Goal: Task Accomplishment & Management: Use online tool/utility

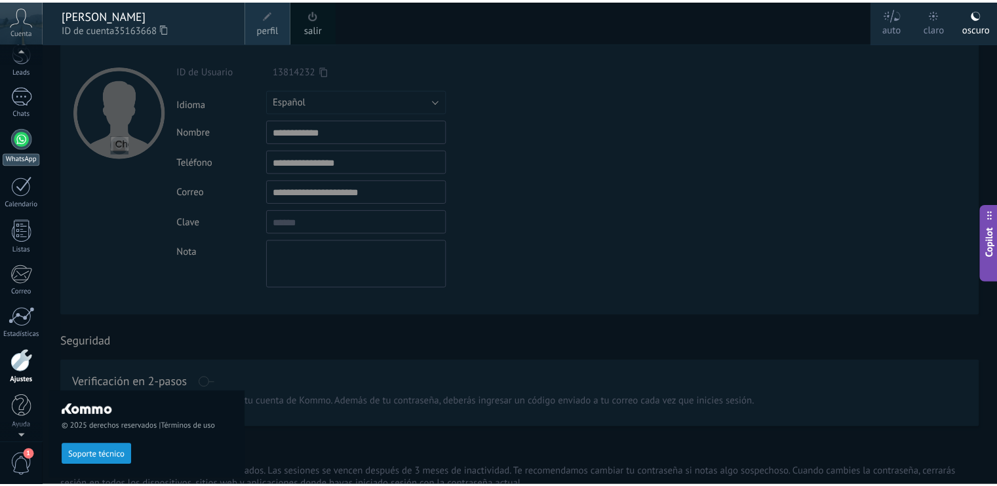
scroll to position [56, 0]
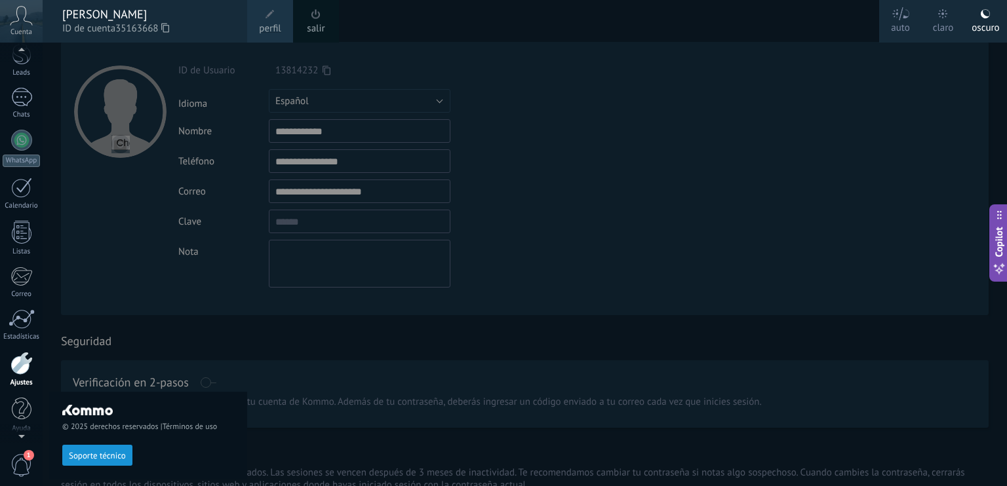
click at [24, 368] on div at bounding box center [21, 363] width 22 height 23
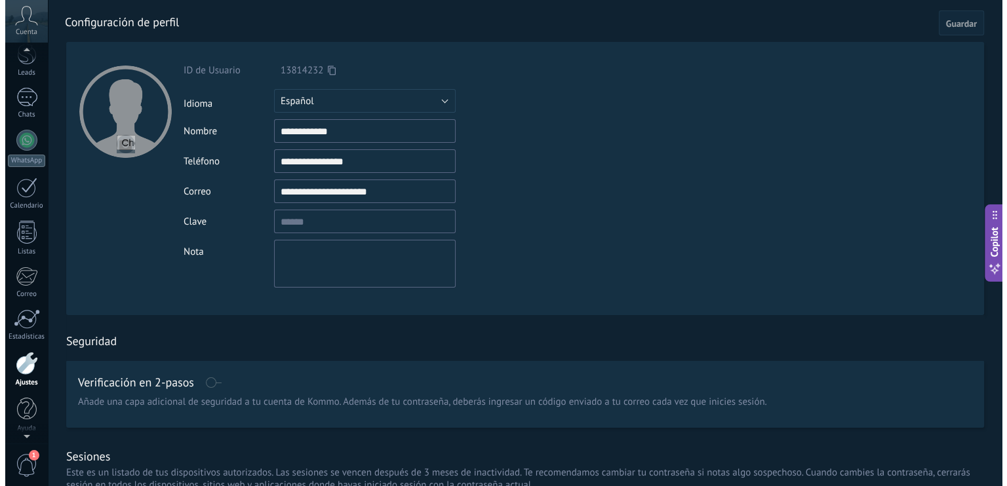
scroll to position [58, 0]
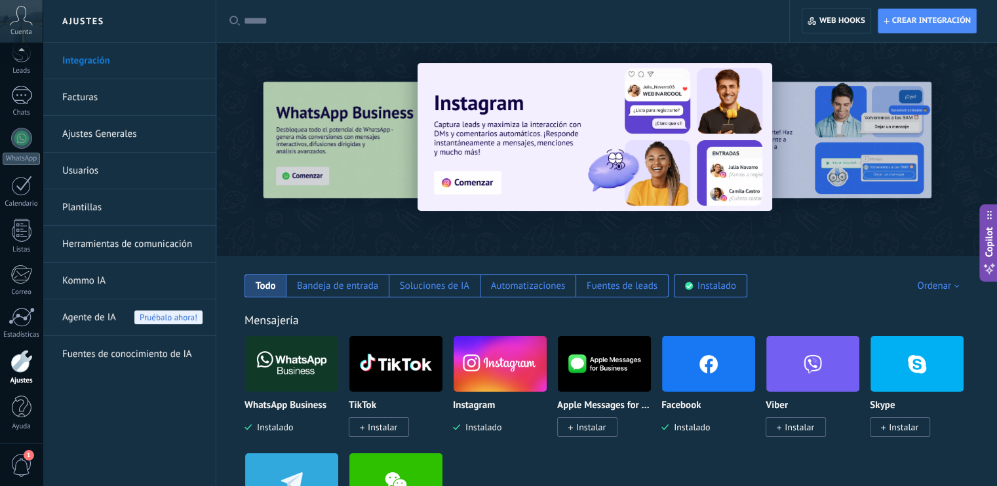
click at [112, 242] on link "Herramientas de comunicación" at bounding box center [132, 244] width 140 height 37
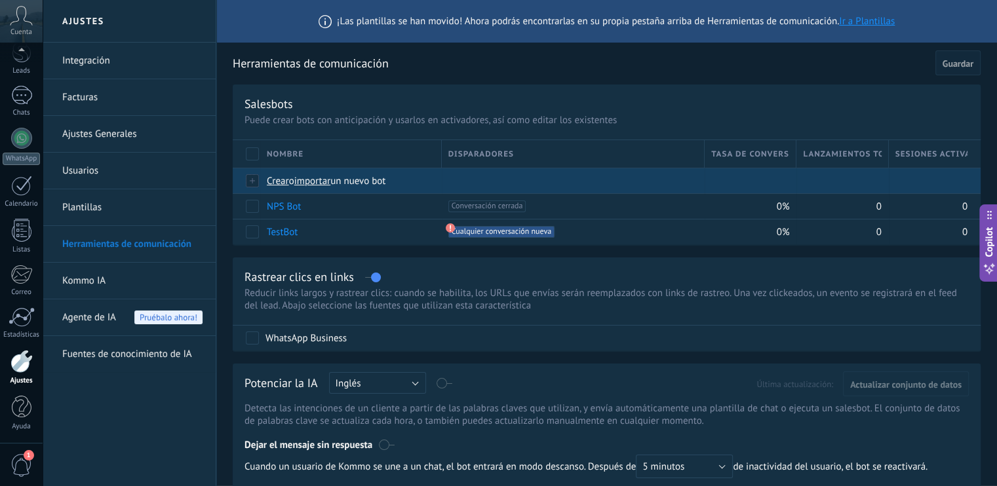
click at [315, 184] on span "importar" at bounding box center [312, 181] width 37 height 12
click at [0, 0] on input "importar un nuevo bot" at bounding box center [0, 0] width 0 height 0
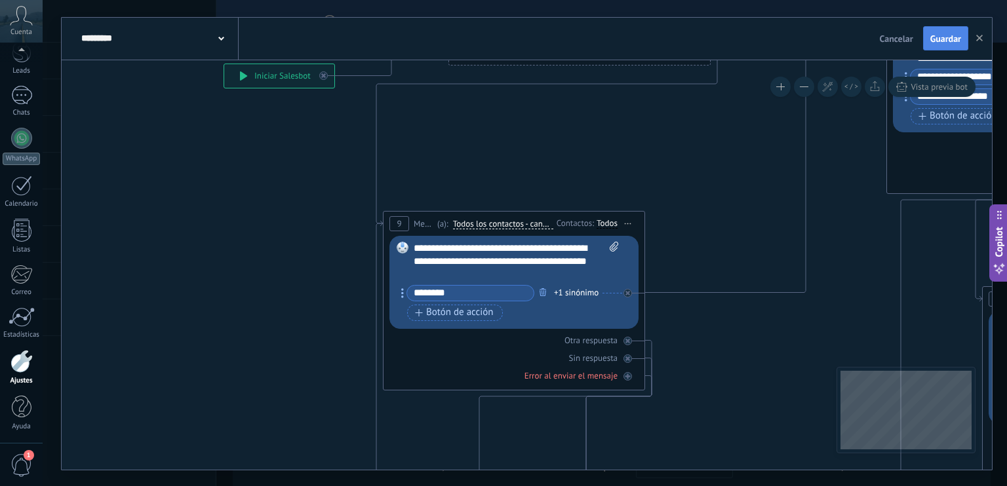
click at [945, 32] on button "Guardar" at bounding box center [945, 38] width 45 height 25
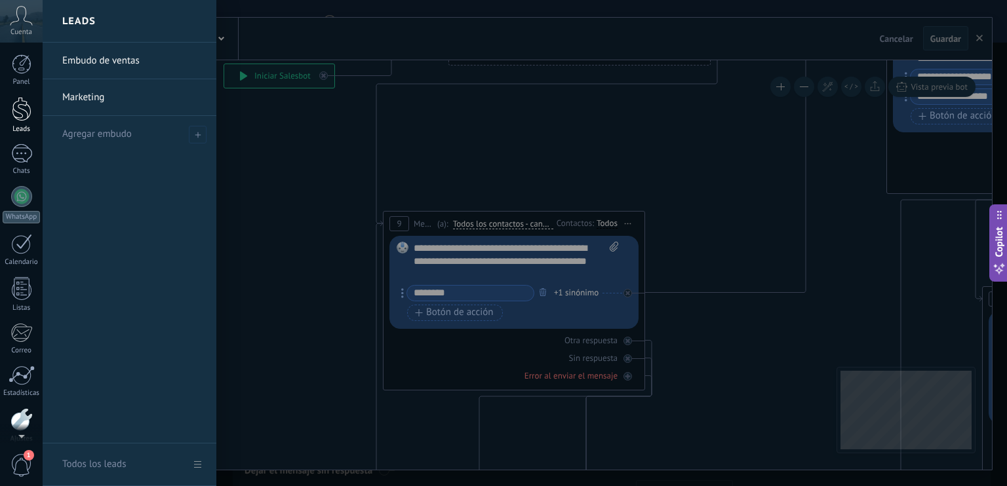
click at [23, 112] on div at bounding box center [22, 109] width 20 height 24
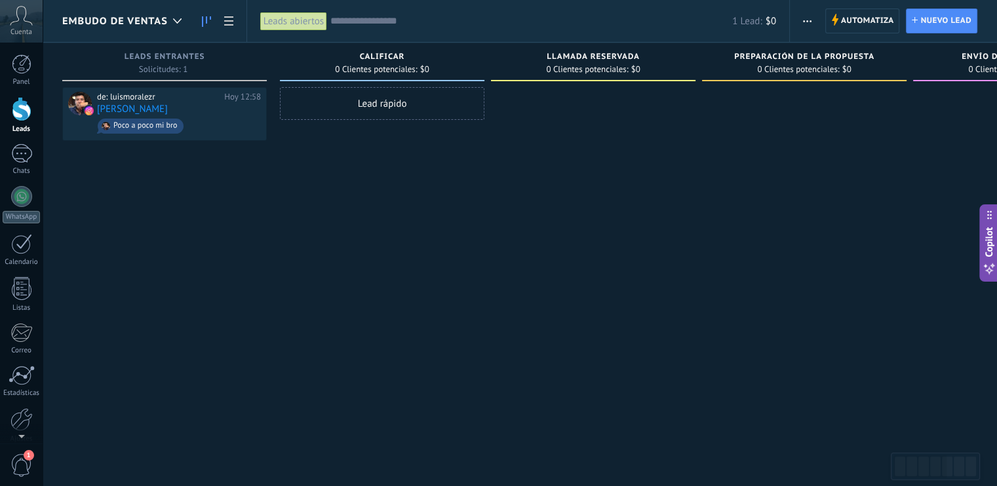
click at [127, 32] on div "Embudo de ventas" at bounding box center [125, 21] width 126 height 42
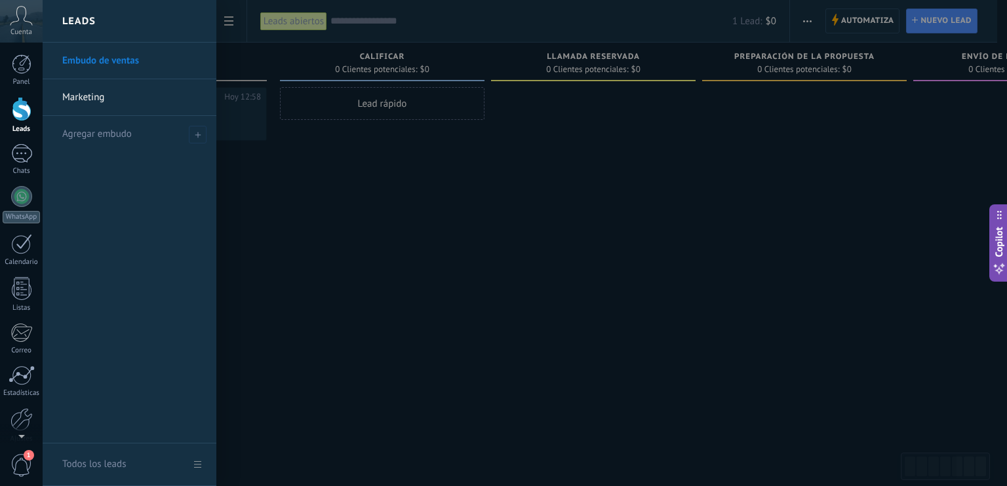
click at [97, 60] on link "Embudo de ventas" at bounding box center [132, 61] width 141 height 37
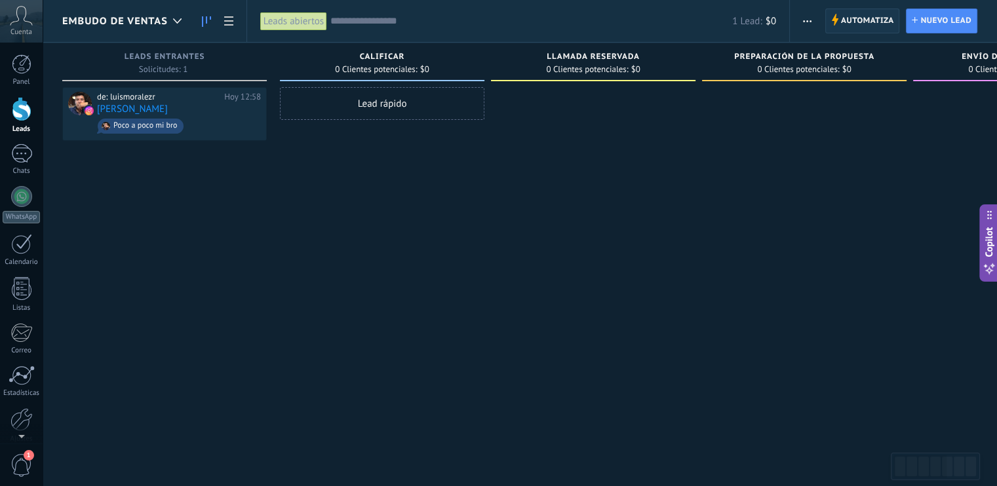
click at [874, 21] on span "Automatiza" at bounding box center [867, 21] width 53 height 24
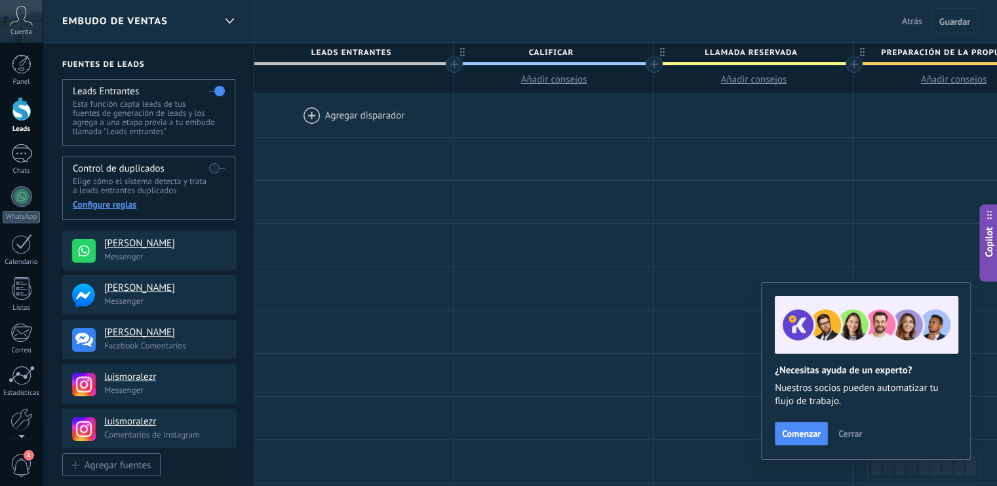
click at [357, 115] on div at bounding box center [353, 115] width 199 height 43
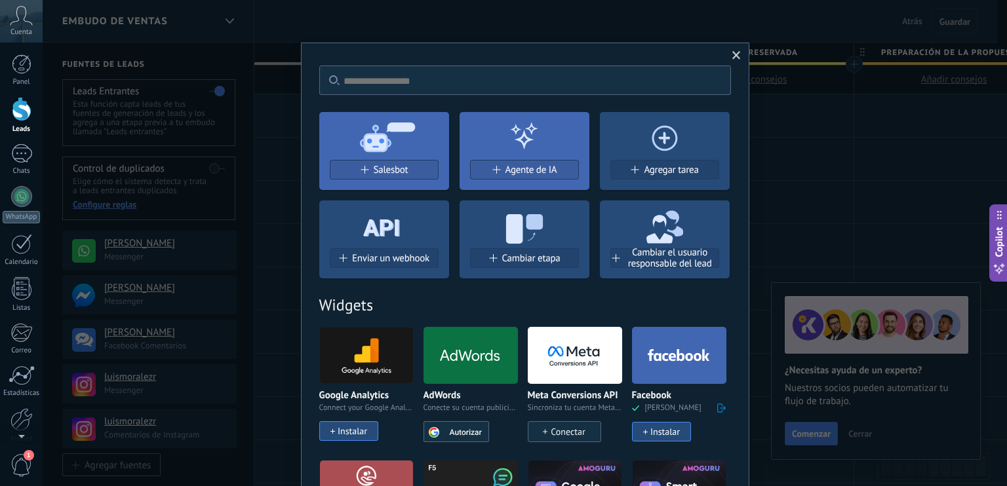
click at [395, 213] on icon at bounding box center [381, 224] width 37 height 47
click at [386, 165] on span "Salesbot" at bounding box center [391, 170] width 35 height 11
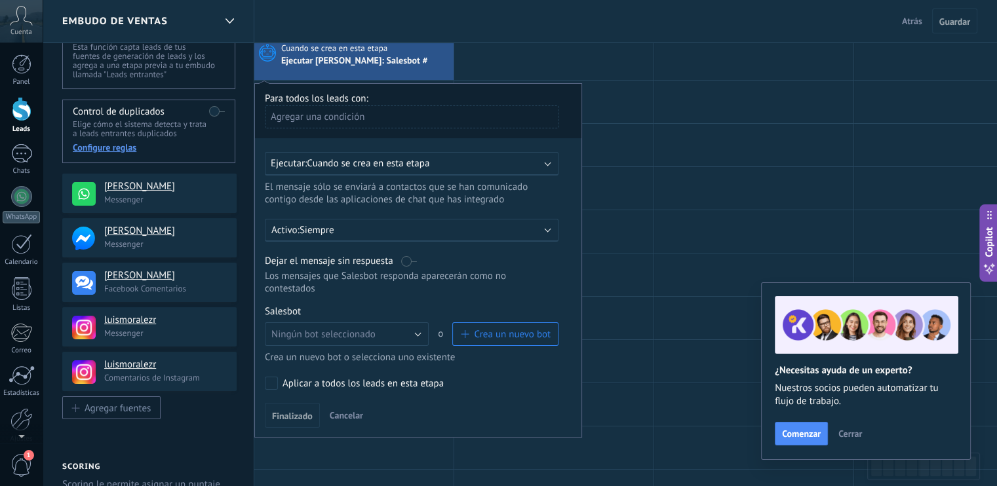
scroll to position [131, 0]
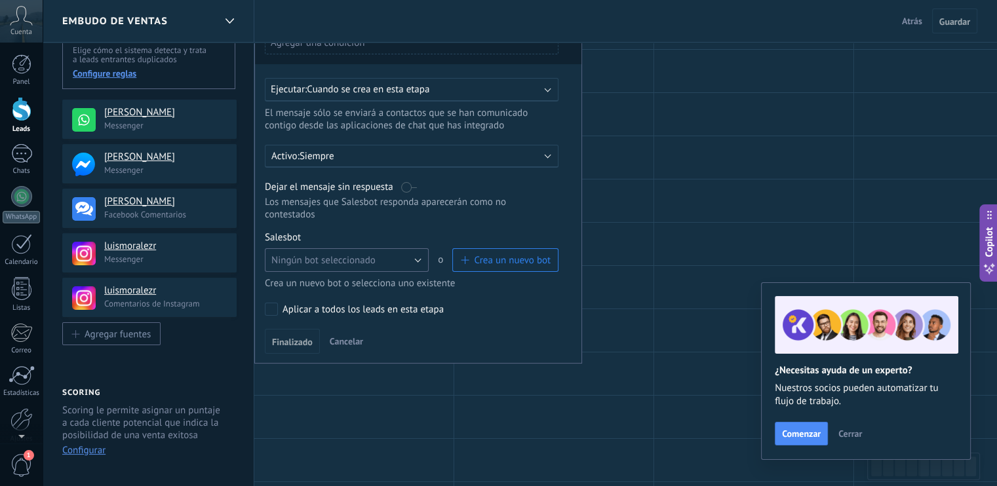
click at [348, 254] on span "Ningún bot seleccionado" at bounding box center [323, 260] width 104 height 12
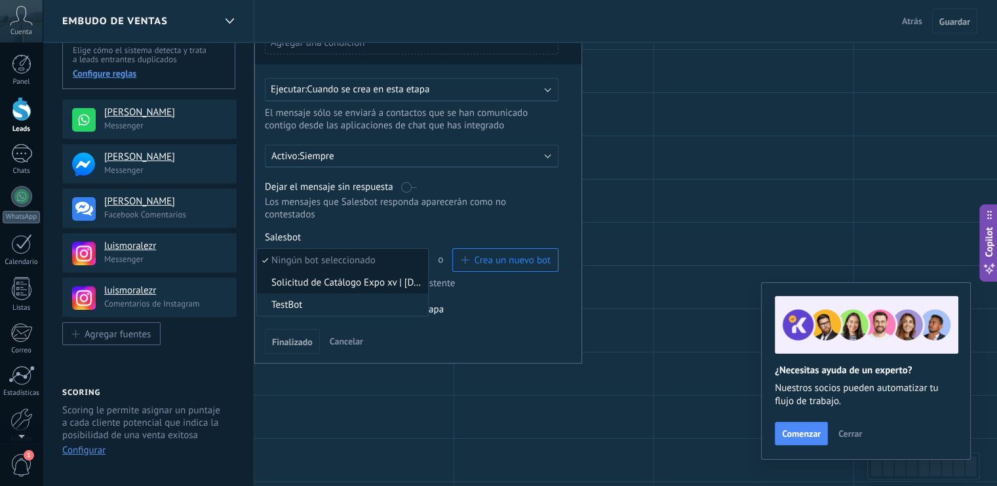
click at [330, 277] on span "Solicitud de Catálogo Expo xv | [DATE]" at bounding box center [340, 283] width 167 height 12
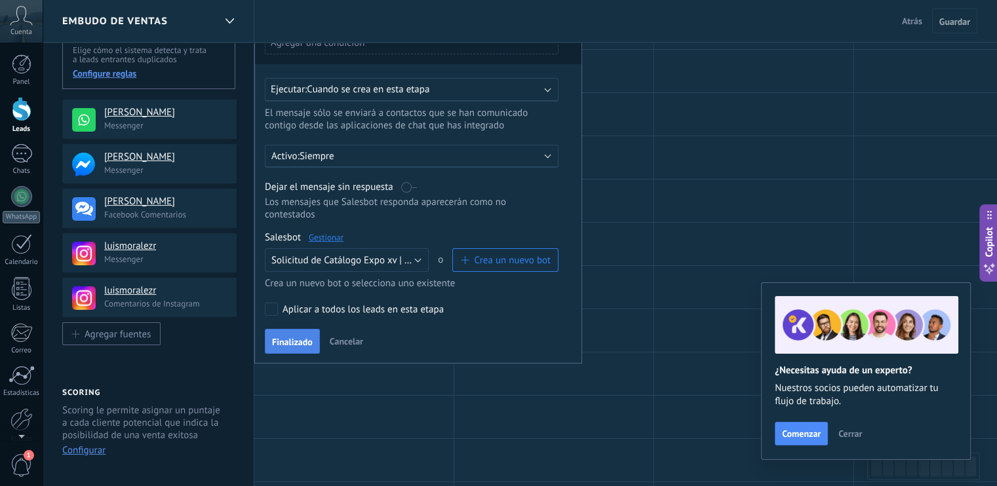
click at [303, 338] on span "Finalizado" at bounding box center [292, 342] width 41 height 9
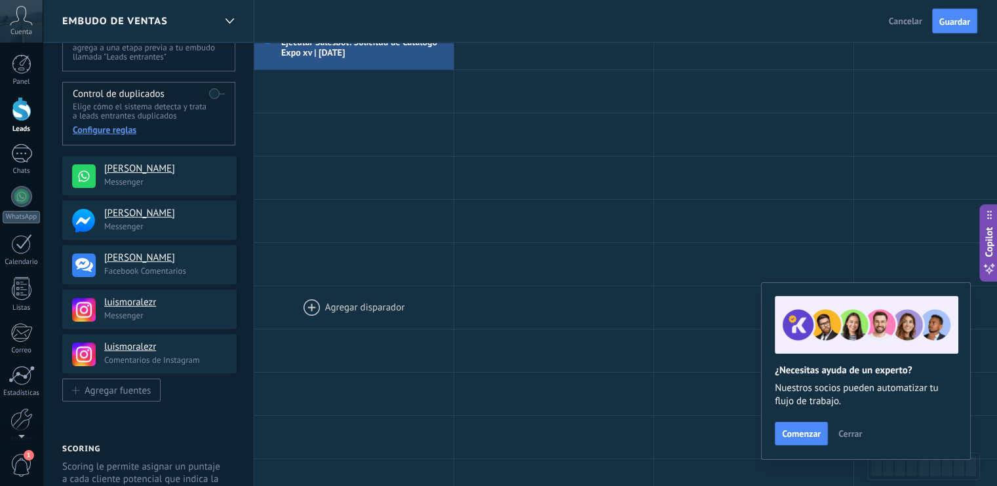
scroll to position [0, 0]
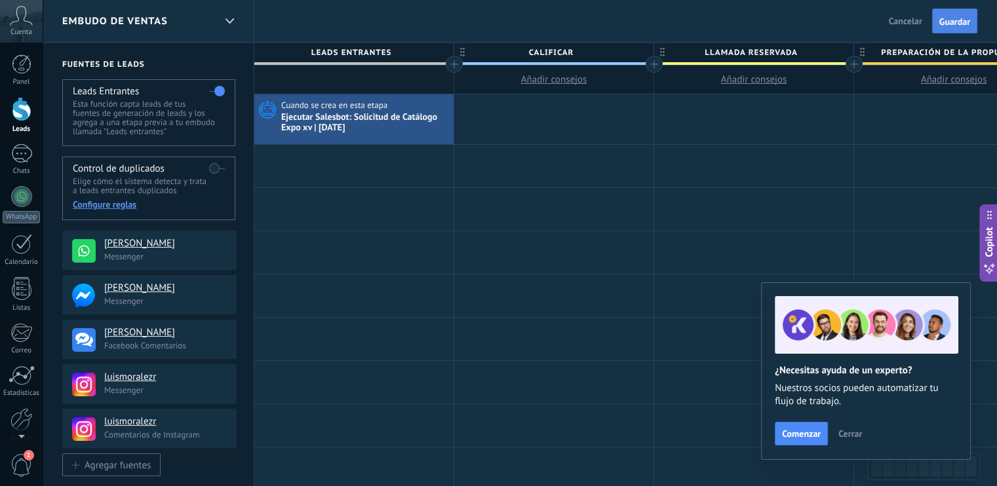
click at [947, 29] on button "Guardar" at bounding box center [954, 21] width 45 height 25
click at [848, 436] on span "Cerrar" at bounding box center [850, 433] width 24 height 9
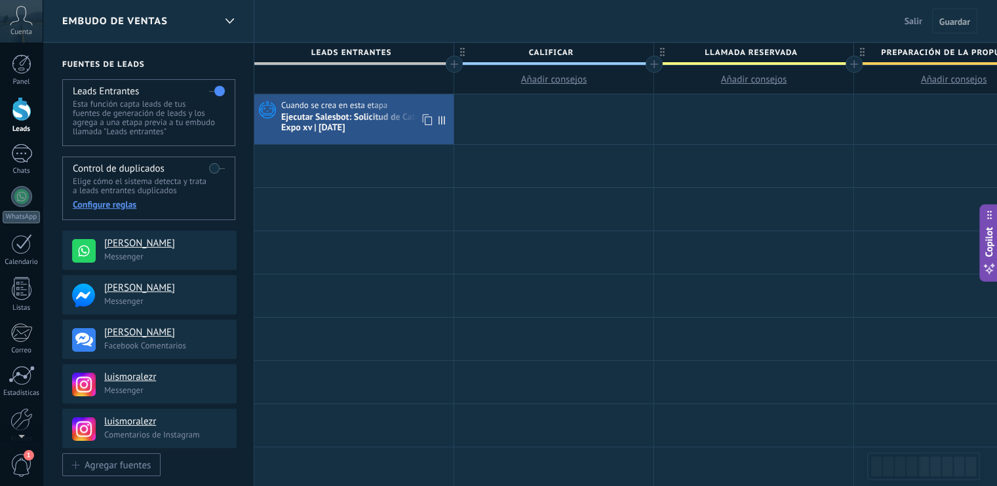
click at [361, 121] on div "Ejecutar Salesbot: Solicitud de Catálogo Expo xv | [DATE]" at bounding box center [365, 123] width 169 height 22
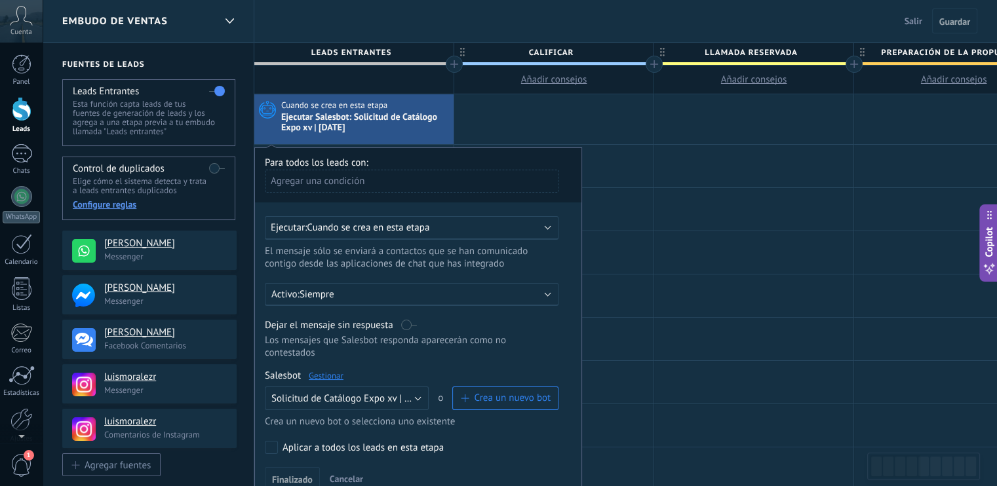
click at [332, 370] on link "Gestionar" at bounding box center [326, 375] width 35 height 11
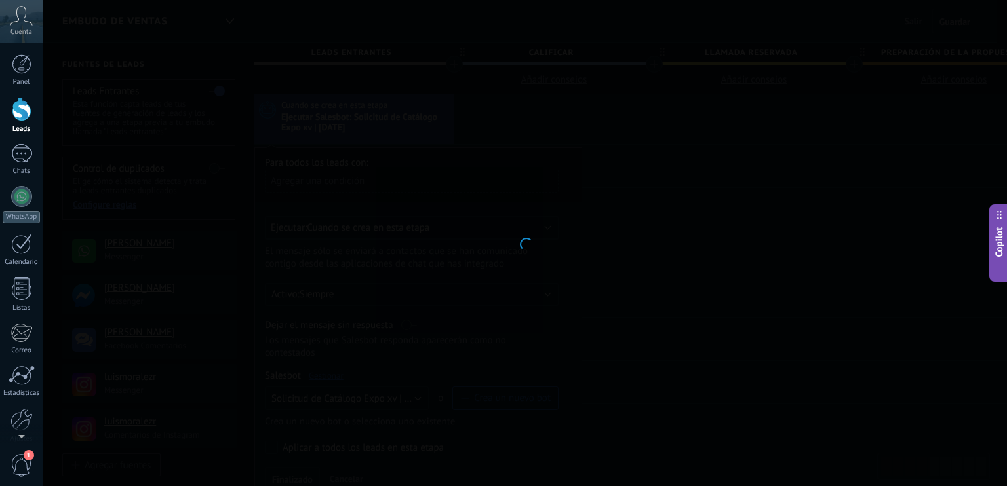
type input "**********"
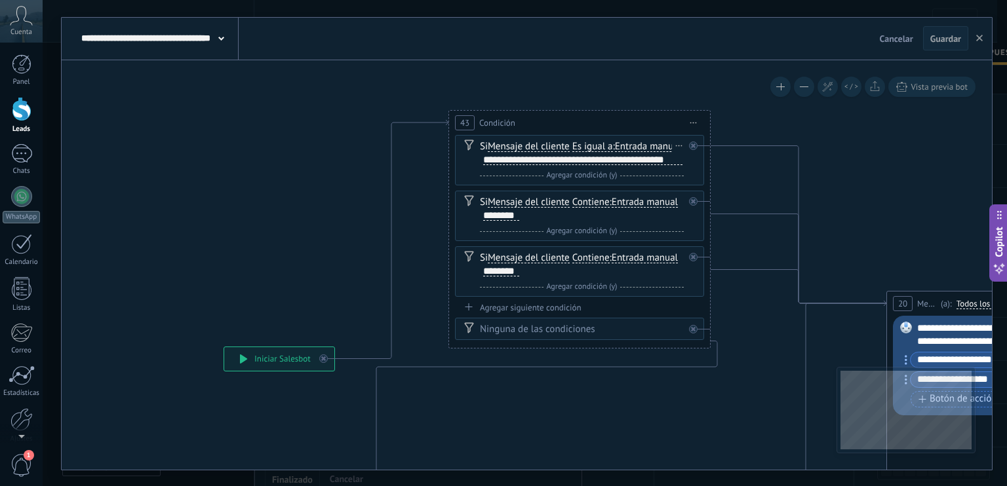
click at [567, 165] on div "**********" at bounding box center [582, 160] width 199 height 10
copy div "**********"
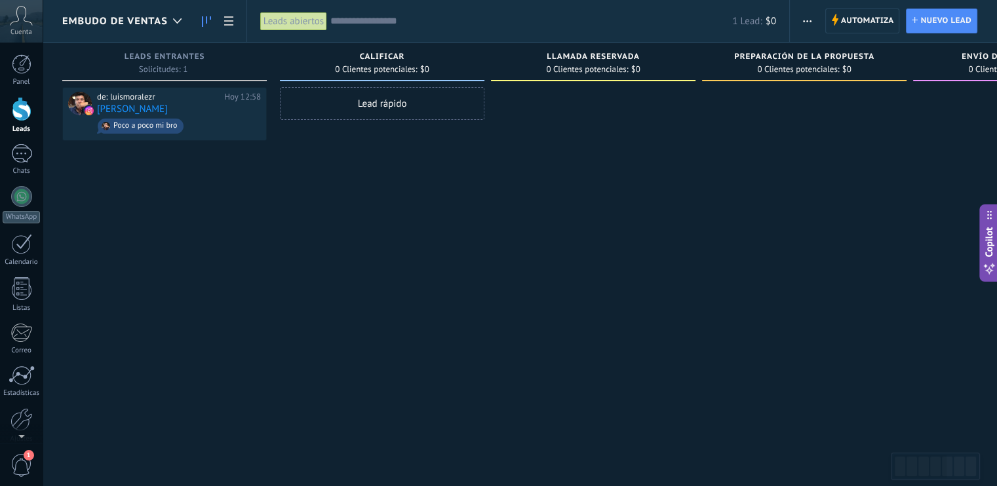
click at [134, 19] on span "Embudo de ventas" at bounding box center [115, 21] width 106 height 12
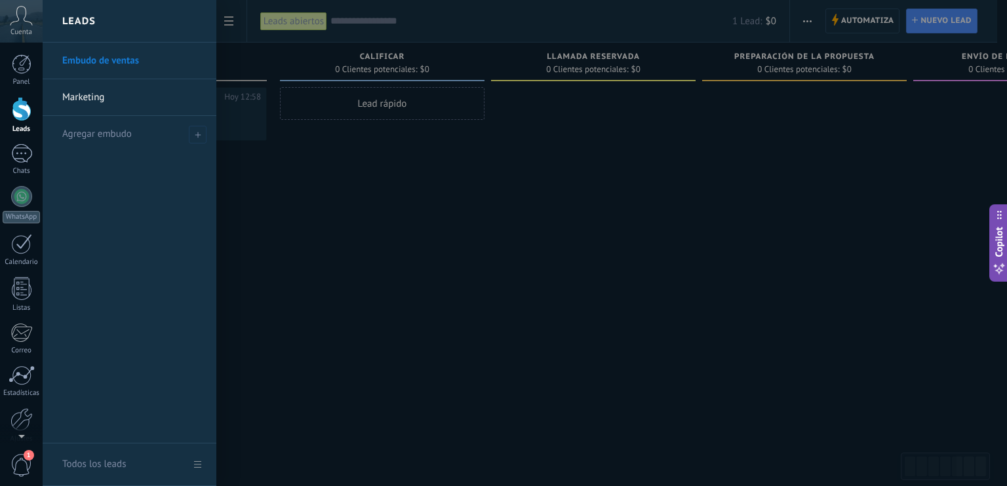
click at [91, 97] on link "Marketing" at bounding box center [132, 97] width 141 height 37
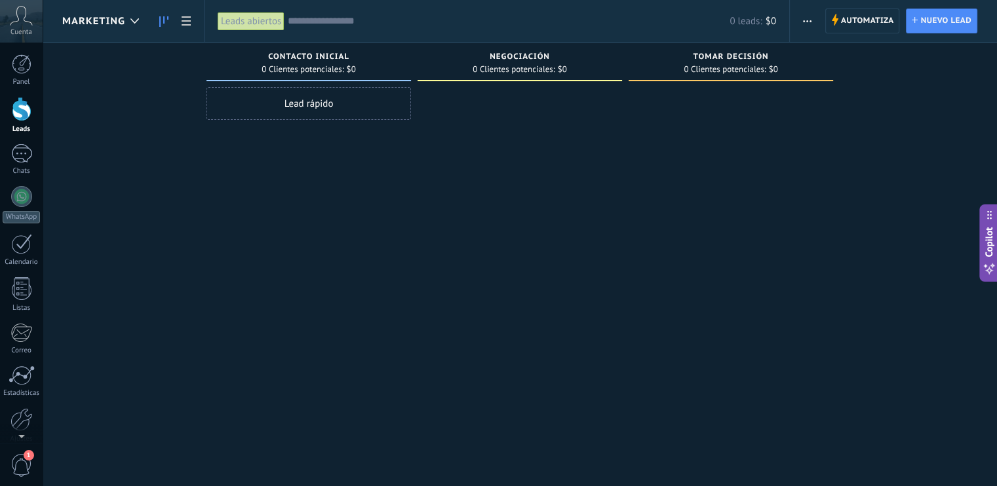
click at [102, 24] on span "Marketing" at bounding box center [93, 21] width 63 height 12
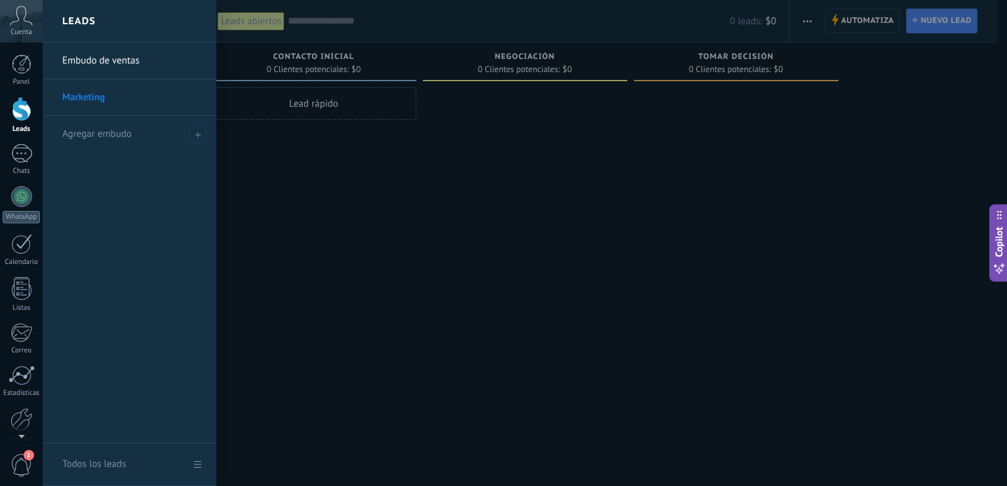
click at [830, 216] on div at bounding box center [546, 243] width 1007 height 486
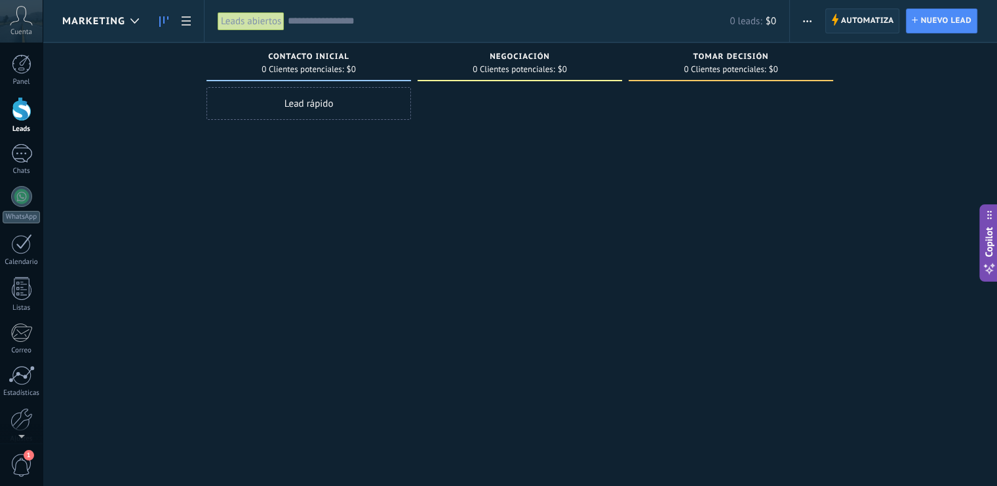
click at [859, 17] on span "Automatiza" at bounding box center [867, 21] width 53 height 24
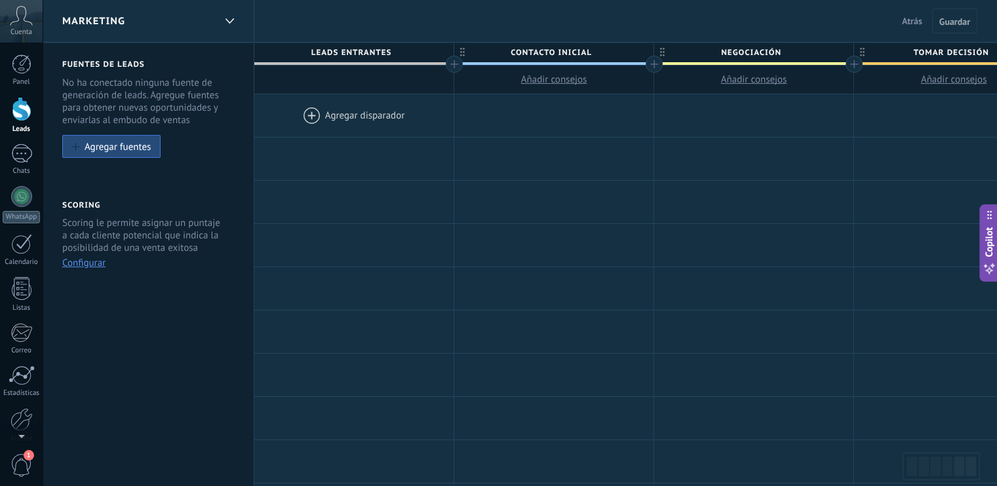
click at [108, 21] on span "Marketing" at bounding box center [93, 21] width 63 height 12
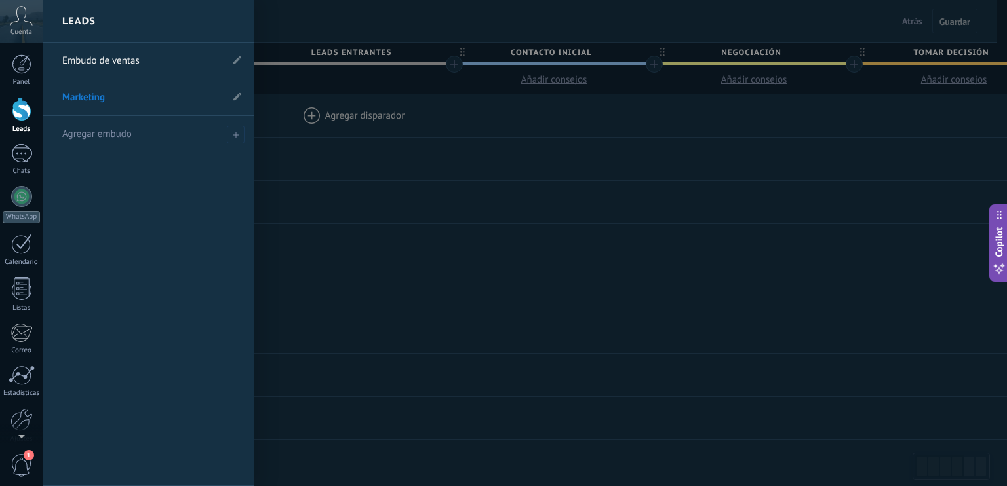
click at [128, 58] on link "Embudo de ventas" at bounding box center [141, 61] width 159 height 37
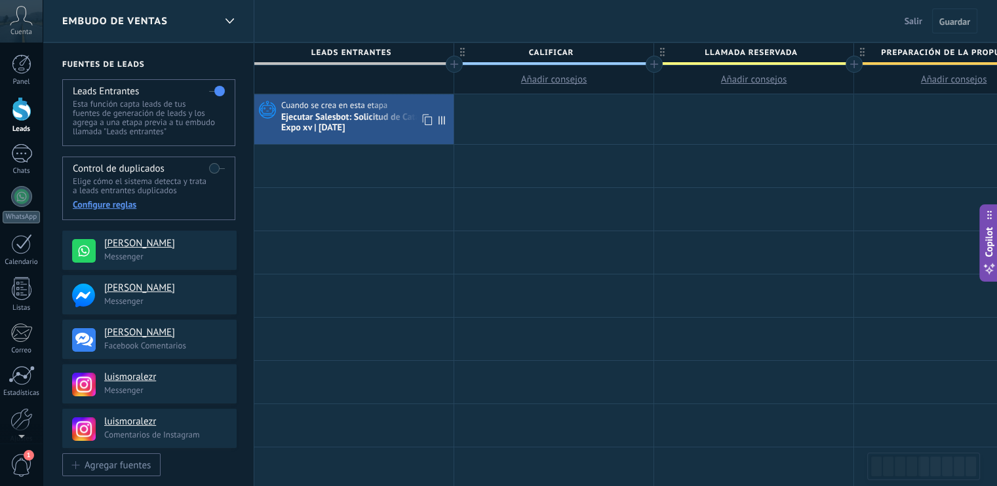
click at [340, 128] on div "Ejecutar Salesbot: Solicitud de Catálogo Expo xv | [DATE]" at bounding box center [365, 123] width 169 height 22
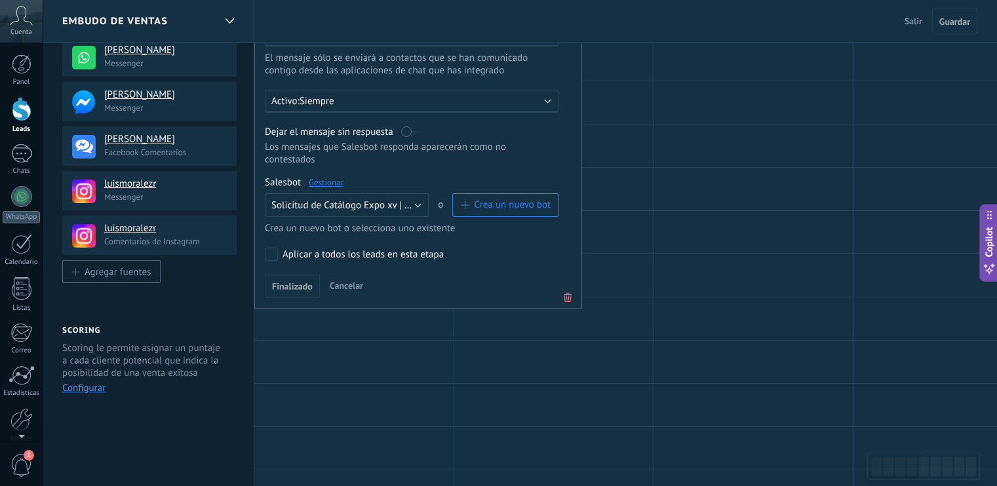
scroll to position [197, 0]
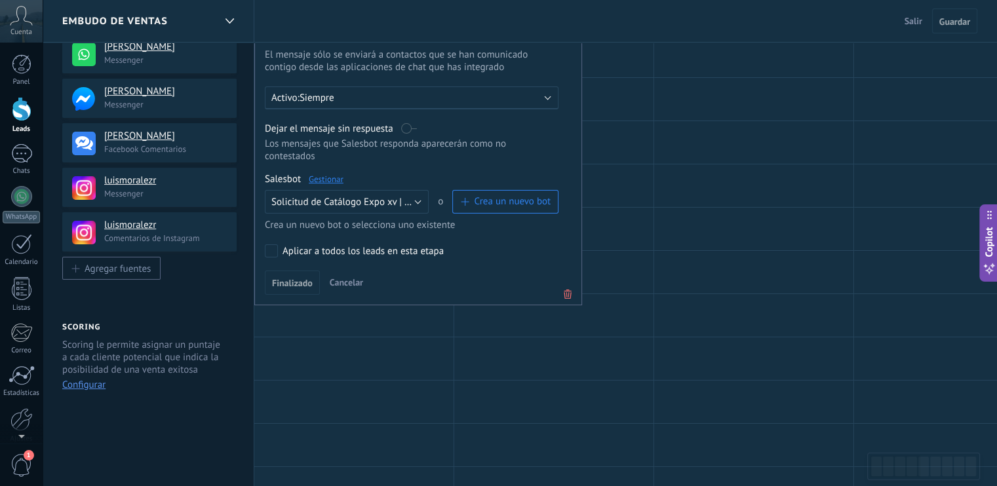
click at [323, 174] on link "Gestionar" at bounding box center [326, 179] width 35 height 11
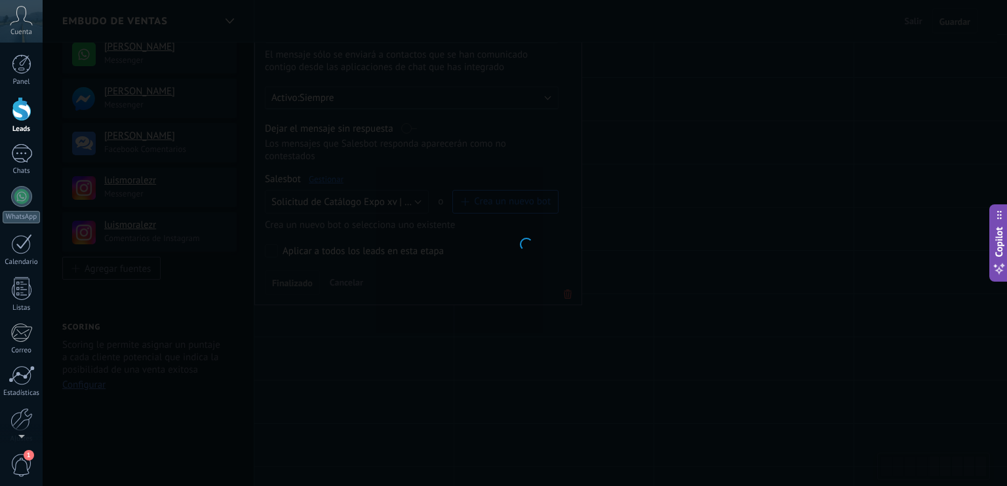
type input "**********"
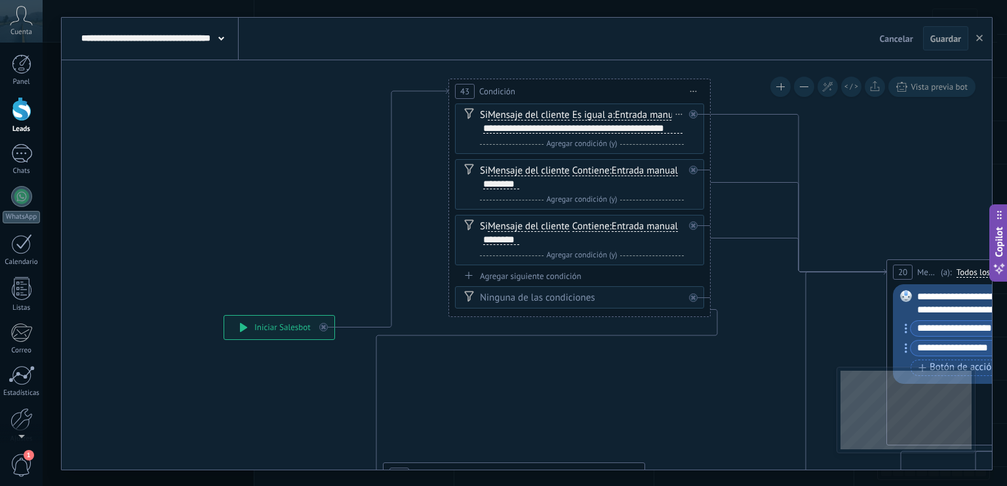
click at [680, 113] on icon at bounding box center [679, 113] width 7 height 1
click at [687, 130] on icon at bounding box center [684, 132] width 8 height 8
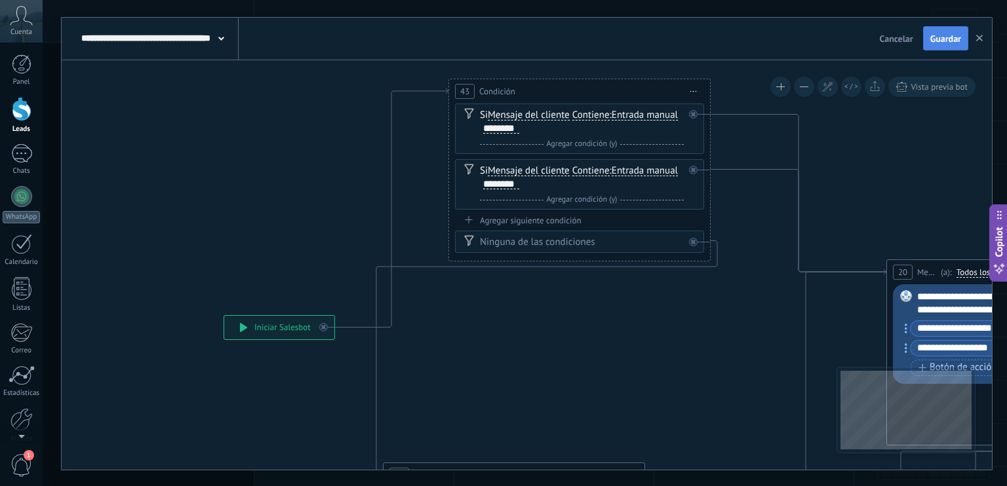
click at [936, 45] on button "Guardar" at bounding box center [945, 38] width 45 height 25
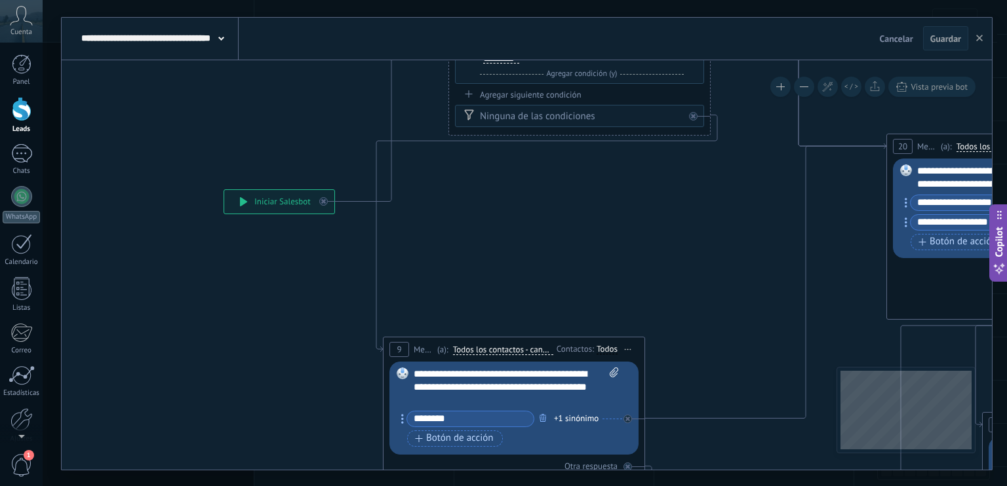
click at [262, 197] on div "**********" at bounding box center [279, 202] width 110 height 24
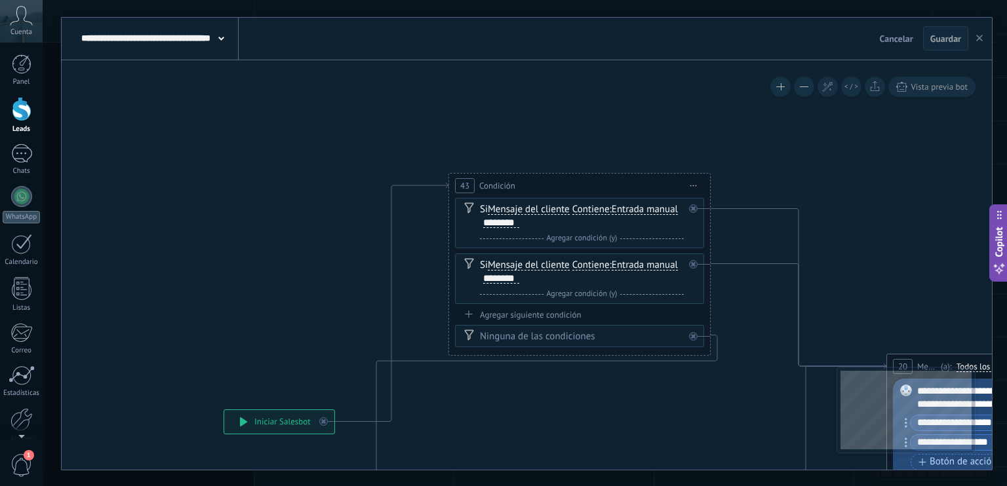
click at [977, 38] on icon "button" at bounding box center [979, 38] width 7 height 7
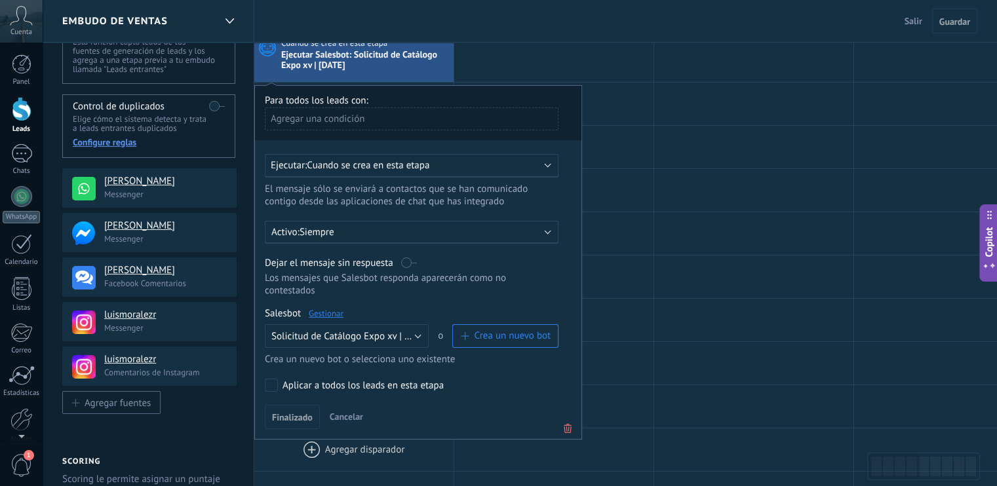
scroll to position [66, 0]
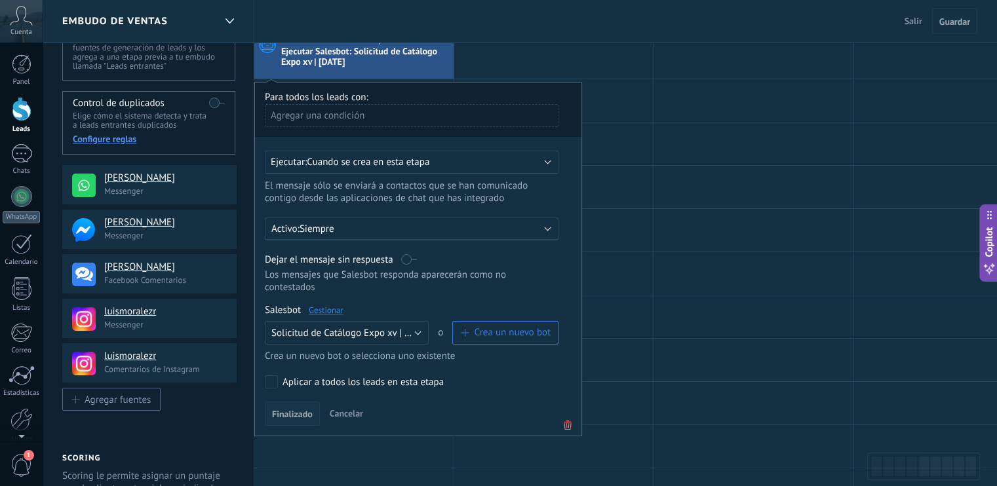
click at [302, 410] on span "Finalizado" at bounding box center [292, 414] width 41 height 9
click at [736, 336] on div at bounding box center [753, 317] width 199 height 43
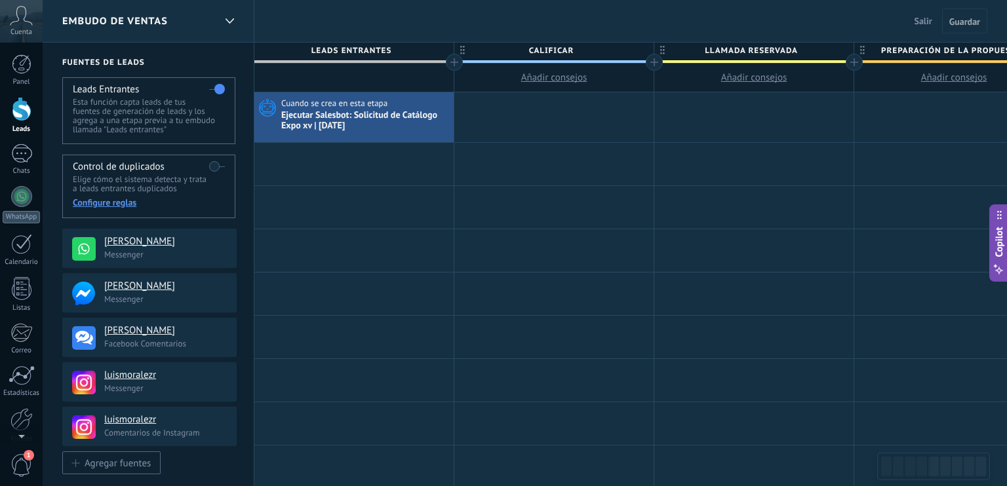
scroll to position [0, 0]
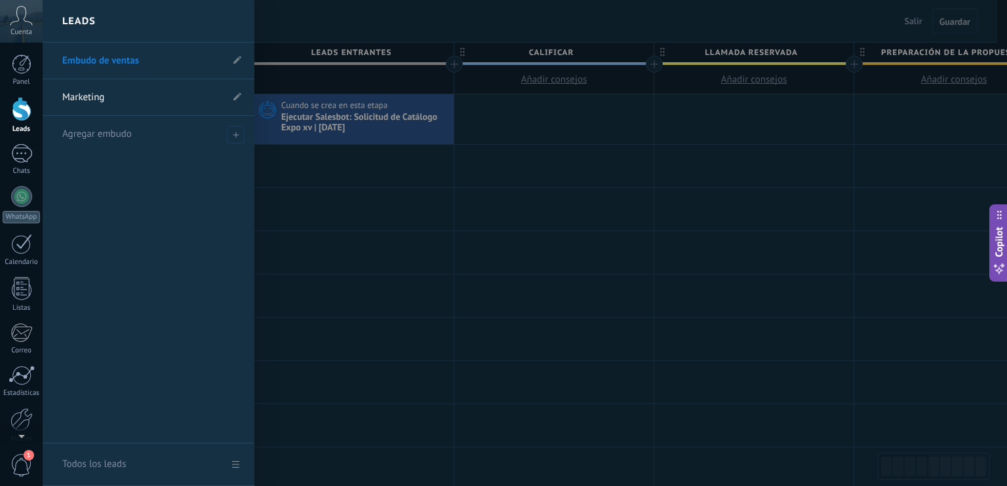
click at [14, 113] on div at bounding box center [22, 109] width 20 height 24
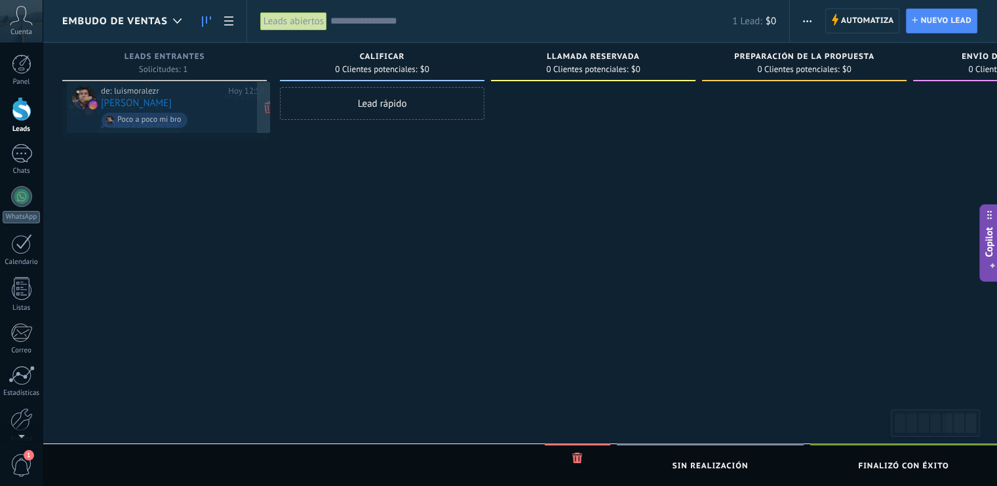
drag, startPoint x: 197, startPoint y: 108, endPoint x: 201, endPoint y: 102, distance: 7.1
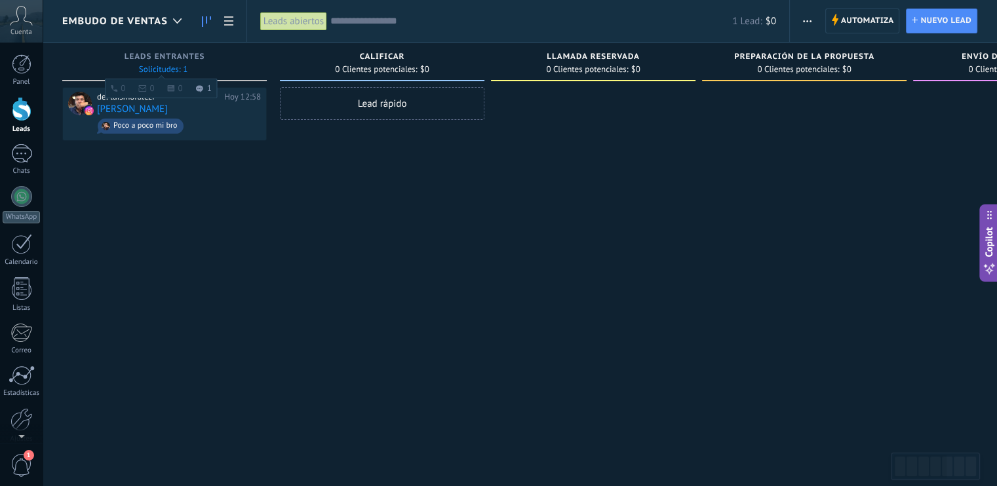
click at [149, 73] on span "Solicitudes: 1 0 0 0 1 0 0 0 1" at bounding box center [163, 70] width 49 height 8
click at [258, 195] on div "de: [PERSON_NAME][DATE] 12:58 [PERSON_NAME] Poco a poco mi bro" at bounding box center [164, 244] width 205 height 315
click at [873, 23] on span "Automatiza" at bounding box center [867, 21] width 53 height 24
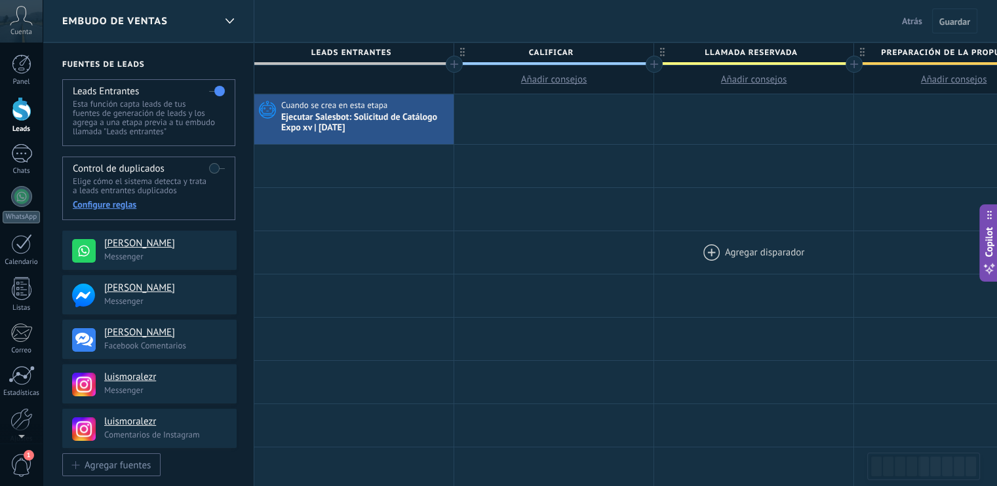
click at [827, 243] on div at bounding box center [753, 252] width 199 height 43
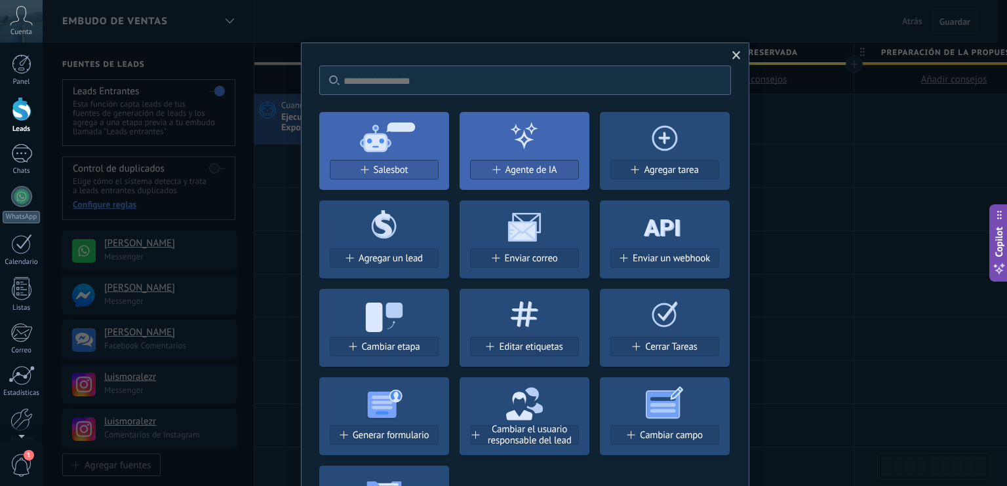
click at [736, 53] on span at bounding box center [736, 55] width 9 height 9
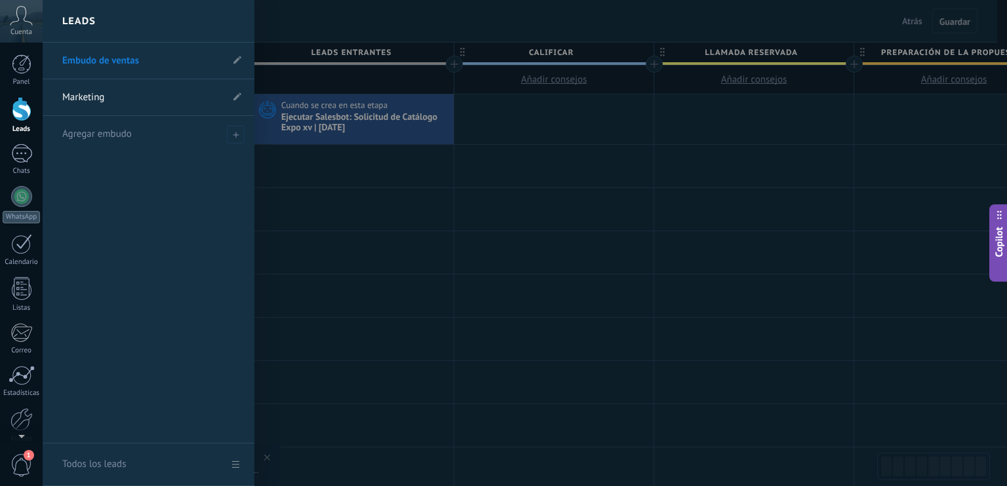
drag, startPoint x: 16, startPoint y: 117, endPoint x: 21, endPoint y: 109, distance: 9.7
click at [16, 117] on div at bounding box center [22, 109] width 20 height 24
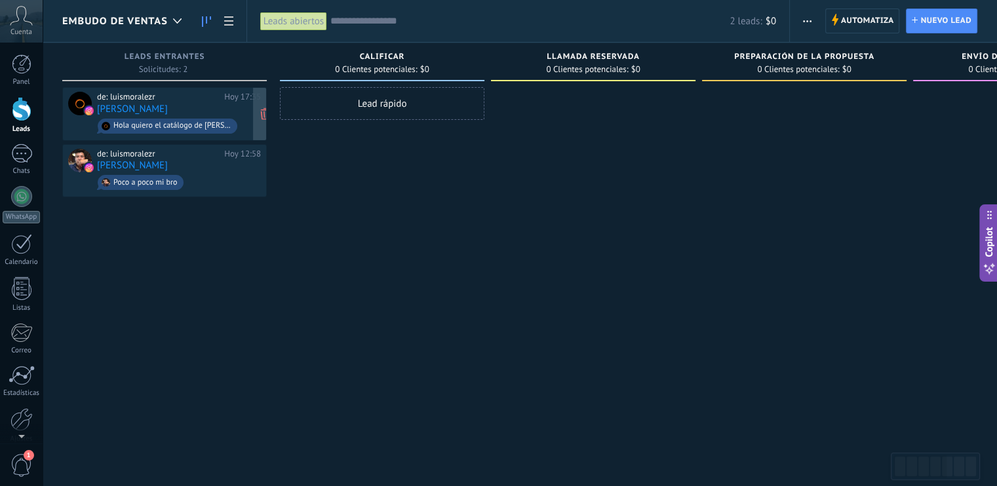
click at [140, 104] on link "[PERSON_NAME]" at bounding box center [132, 109] width 71 height 11
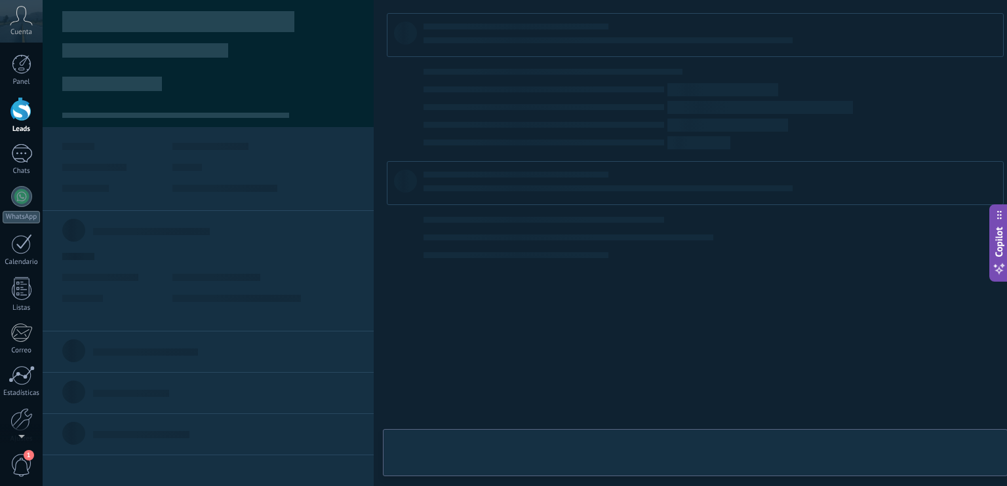
type textarea "**********"
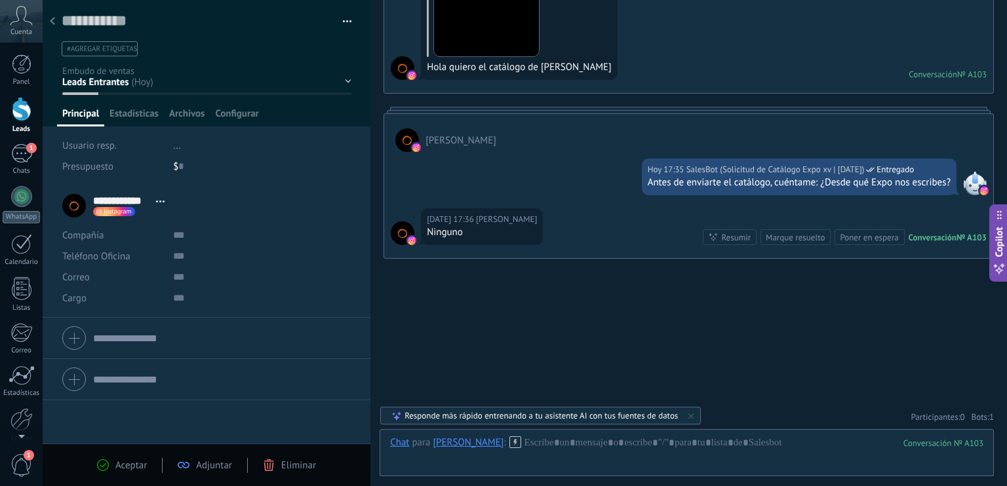
scroll to position [320, 0]
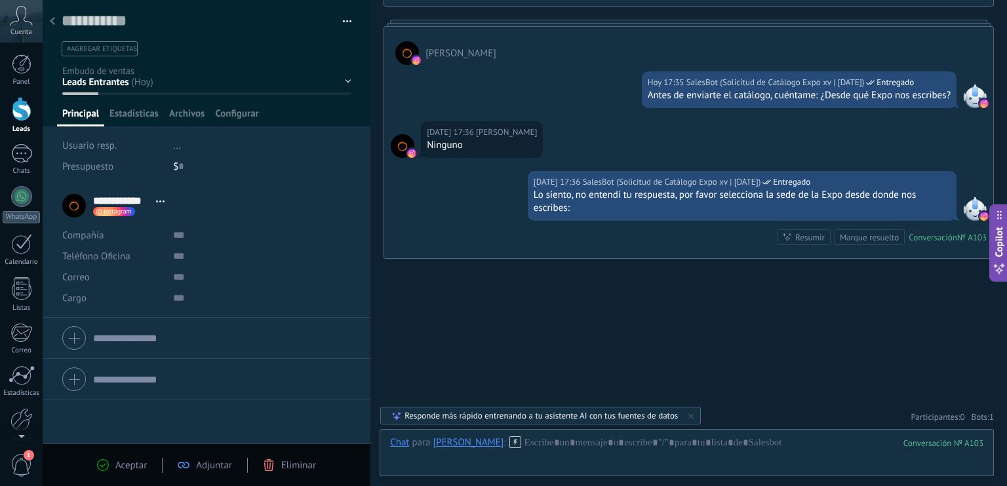
click at [22, 122] on link "Leads" at bounding box center [21, 115] width 43 height 37
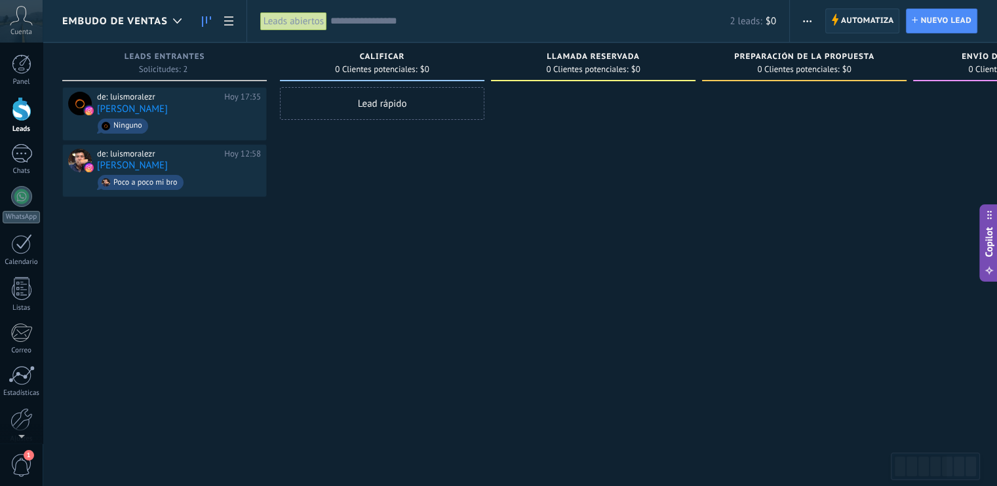
click at [860, 25] on span "Automatiza" at bounding box center [867, 21] width 53 height 24
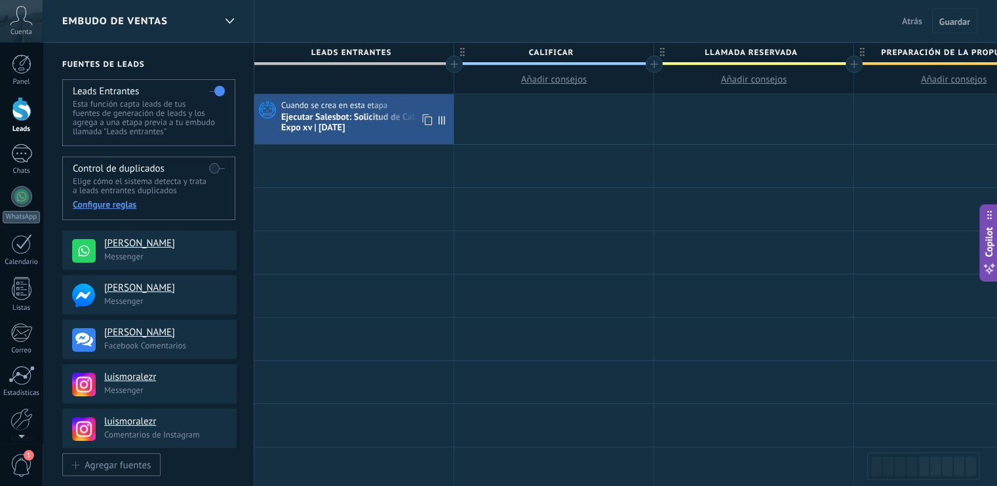
click at [358, 116] on div "Ejecutar Salesbot: Solicitud de Catálogo Expo xv | [DATE]" at bounding box center [365, 123] width 169 height 22
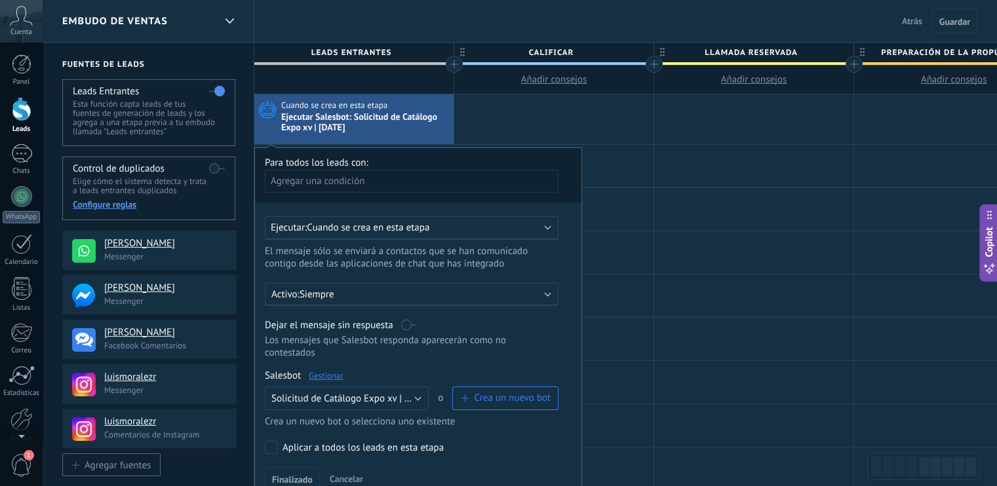
click at [328, 370] on link "Gestionar" at bounding box center [326, 375] width 35 height 11
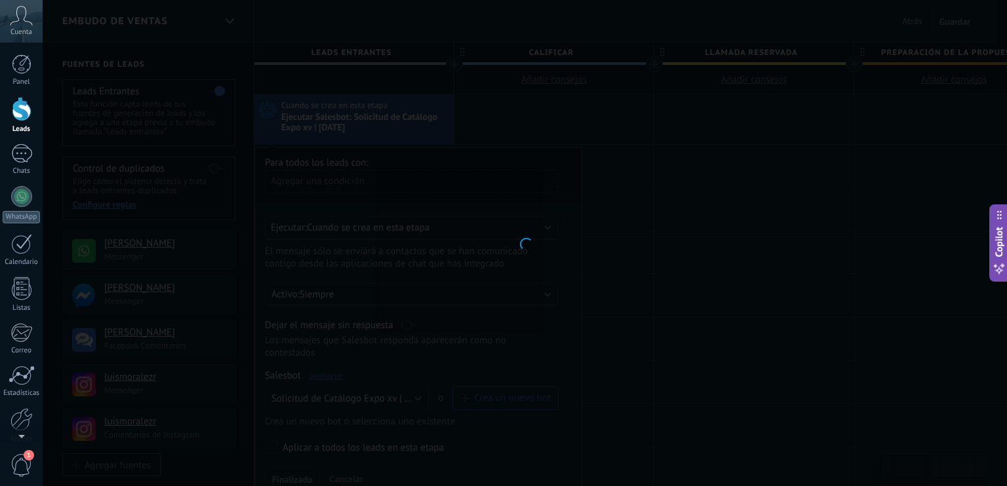
type input "**********"
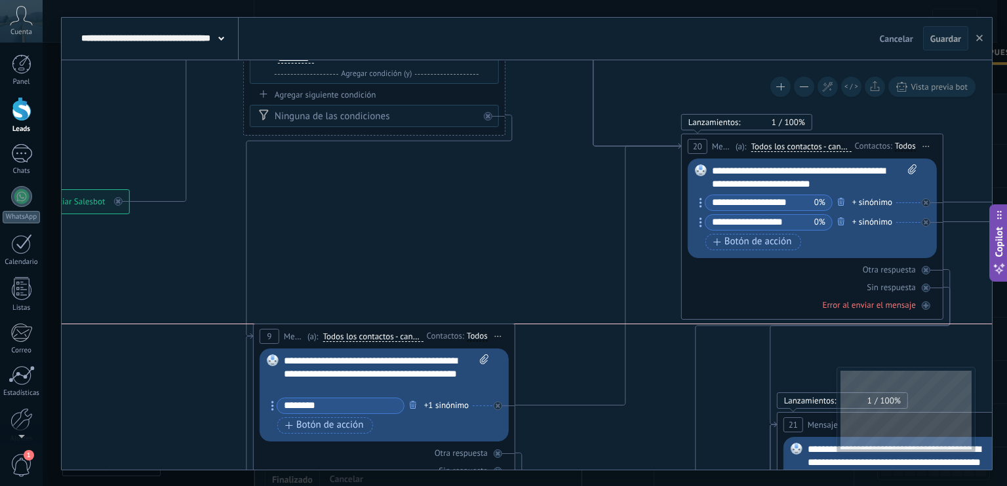
drag, startPoint x: 344, startPoint y: 345, endPoint x: 420, endPoint y: 332, distance: 76.6
click at [420, 332] on span "Todos los contactos - canales seleccionados" at bounding box center [373, 337] width 100 height 10
click at [420, 332] on button "Todos los contactos - canales seleccionados" at bounding box center [398, 337] width 164 height 24
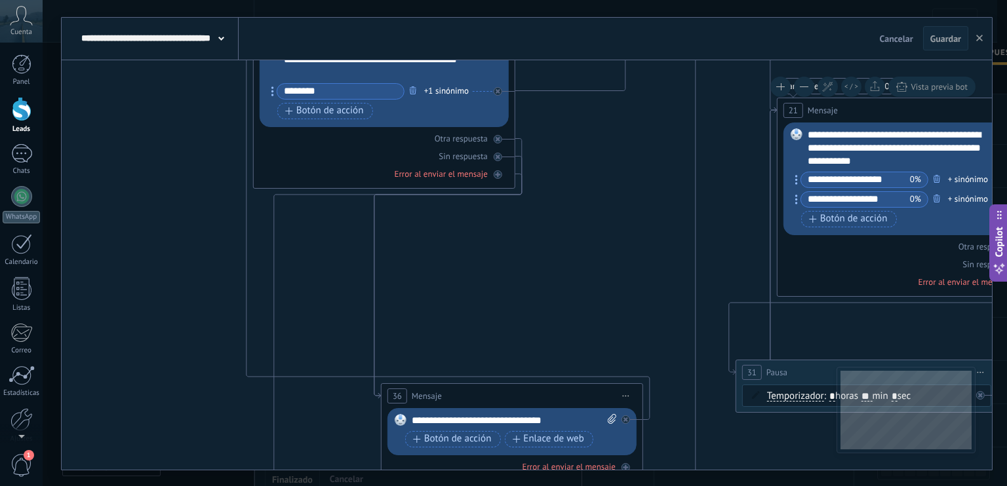
drag, startPoint x: 498, startPoint y: 374, endPoint x: 490, endPoint y: 397, distance: 24.7
click at [490, 397] on div "36 Mensaje ******* (a): Todos los contactos - canales seleccionados Todos los c…" at bounding box center [511, 396] width 261 height 24
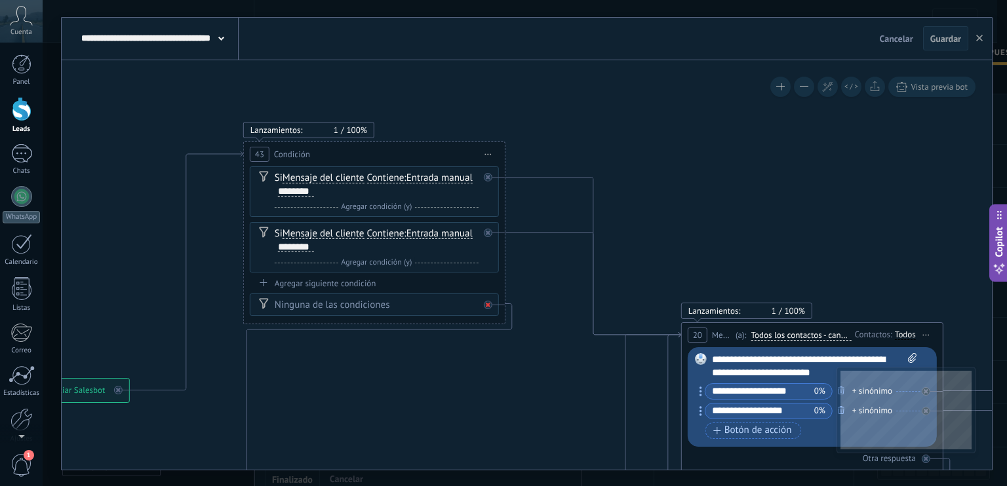
click at [490, 307] on div at bounding box center [488, 305] width 9 height 9
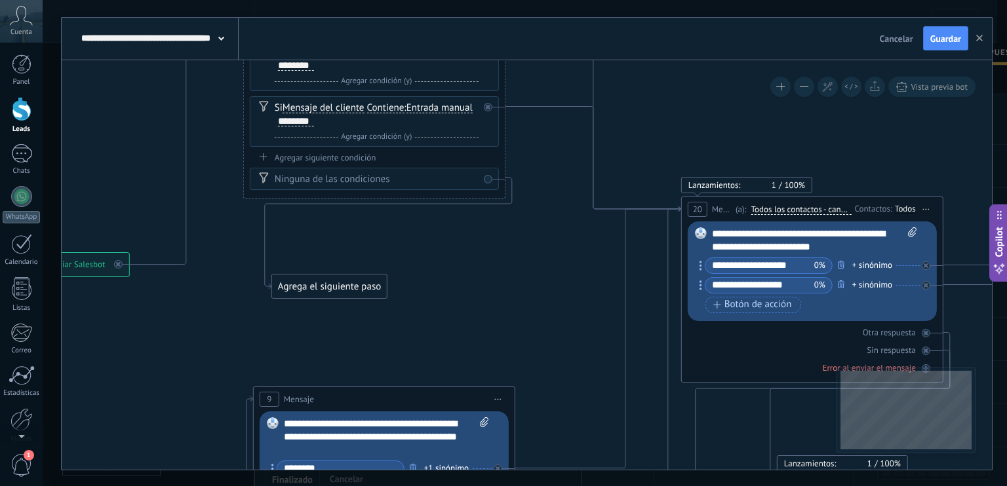
drag, startPoint x: 557, startPoint y: 231, endPoint x: 283, endPoint y: 284, distance: 279.1
click at [283, 284] on div "Agrega el siguiente paso" at bounding box center [329, 287] width 115 height 22
click at [330, 287] on div "Agrega el siguiente paso" at bounding box center [329, 287] width 115 height 22
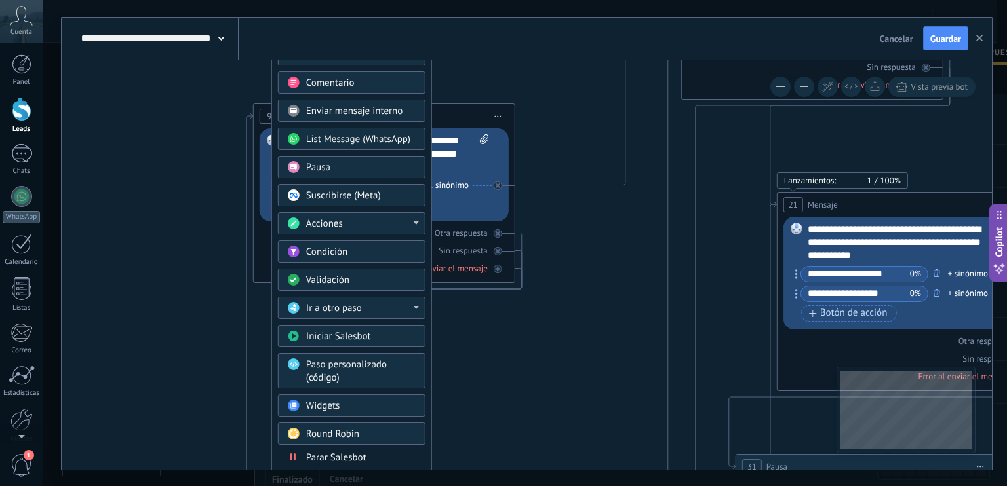
click at [334, 452] on span "Parar Salesbot" at bounding box center [336, 458] width 60 height 12
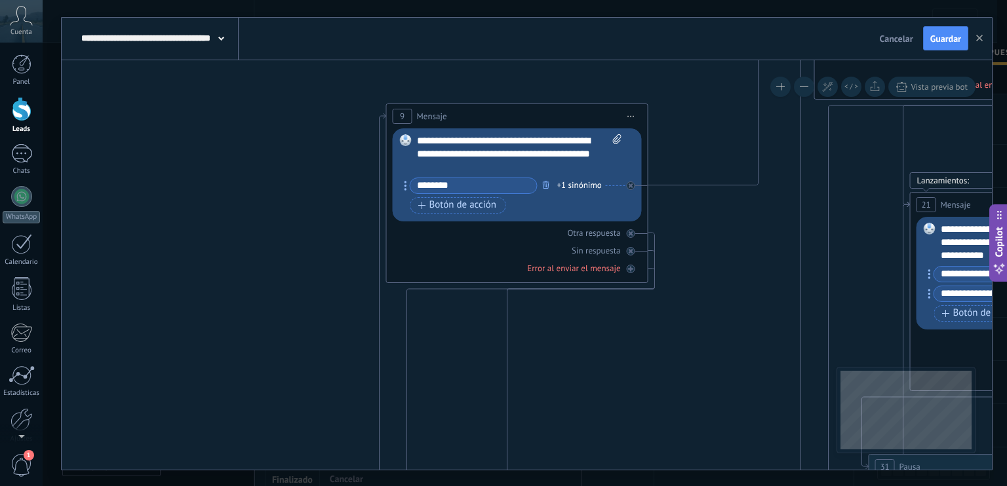
drag, startPoint x: 266, startPoint y: 192, endPoint x: 271, endPoint y: 203, distance: 11.7
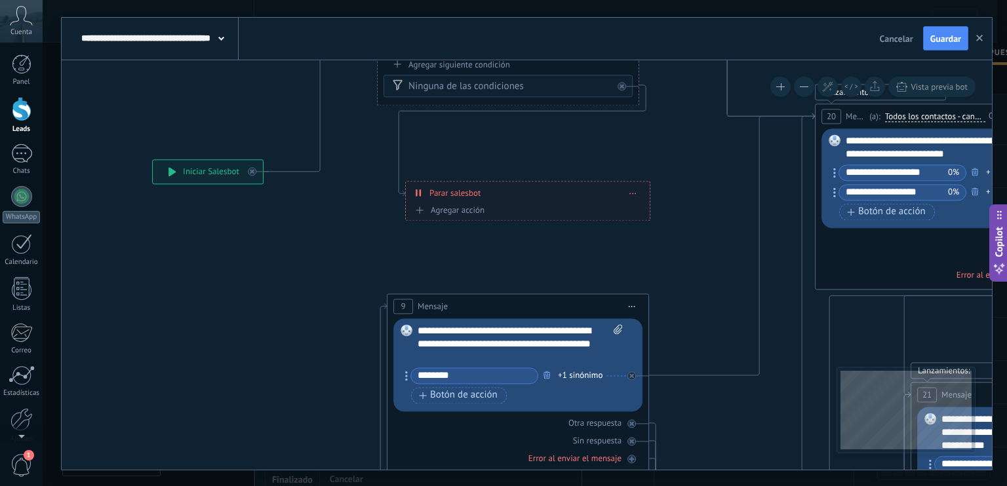
click at [631, 306] on icon at bounding box center [632, 306] width 7 height 1
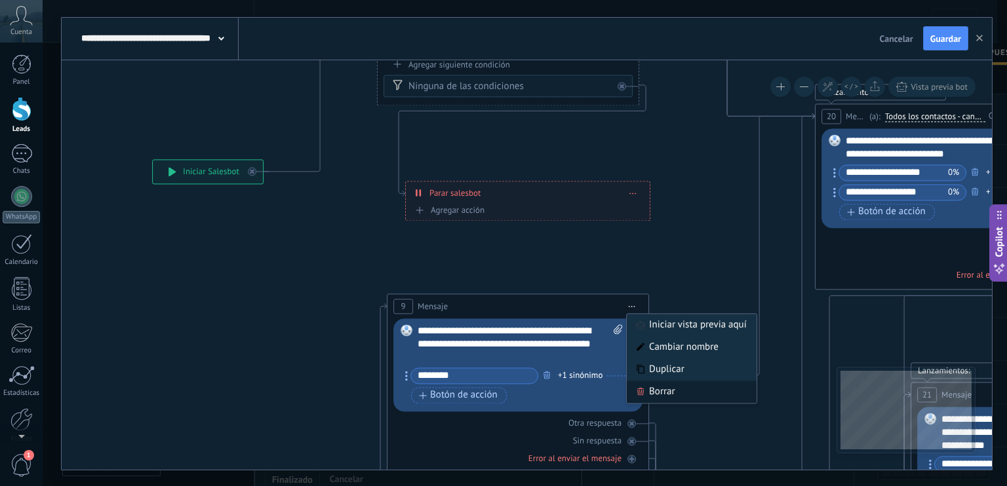
click at [665, 397] on div "Borrar" at bounding box center [692, 392] width 130 height 22
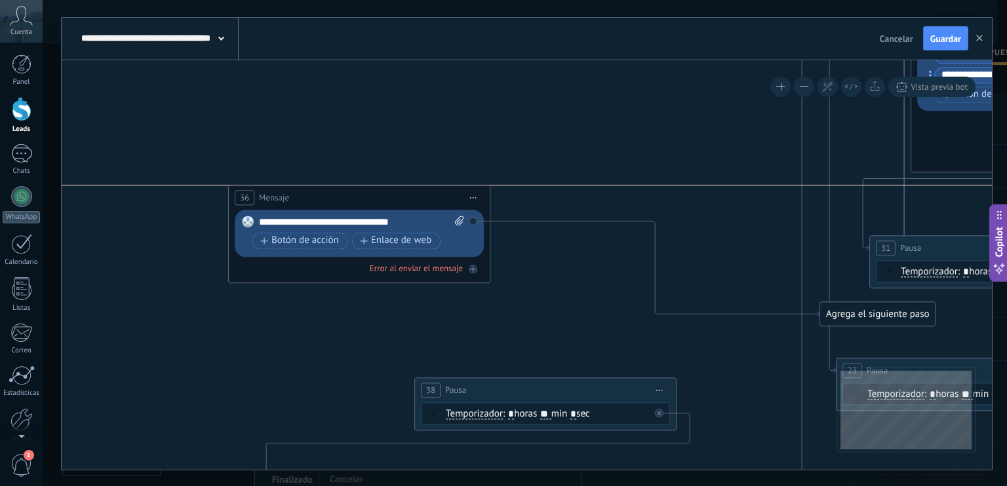
drag, startPoint x: 610, startPoint y: 275, endPoint x: 324, endPoint y: 197, distance: 296.3
click at [324, 197] on div "36 Mensaje ******* (a): Todos los contactos - canales seleccionados Todos los c…" at bounding box center [359, 198] width 261 height 24
click at [475, 200] on span "Iniciar vista previa aquí Cambiar nombre Duplicar [GEOGRAPHIC_DATA]" at bounding box center [473, 197] width 21 height 19
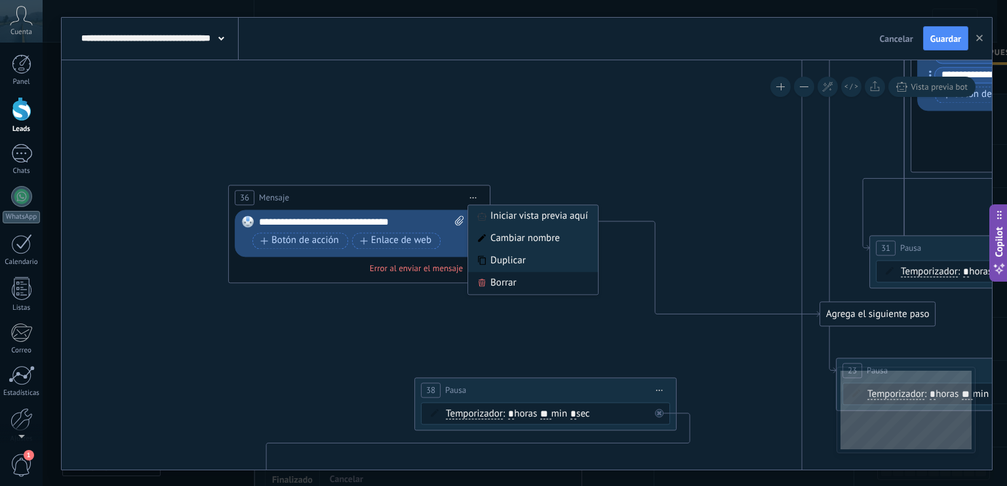
click at [520, 283] on div "Borrar" at bounding box center [533, 283] width 130 height 22
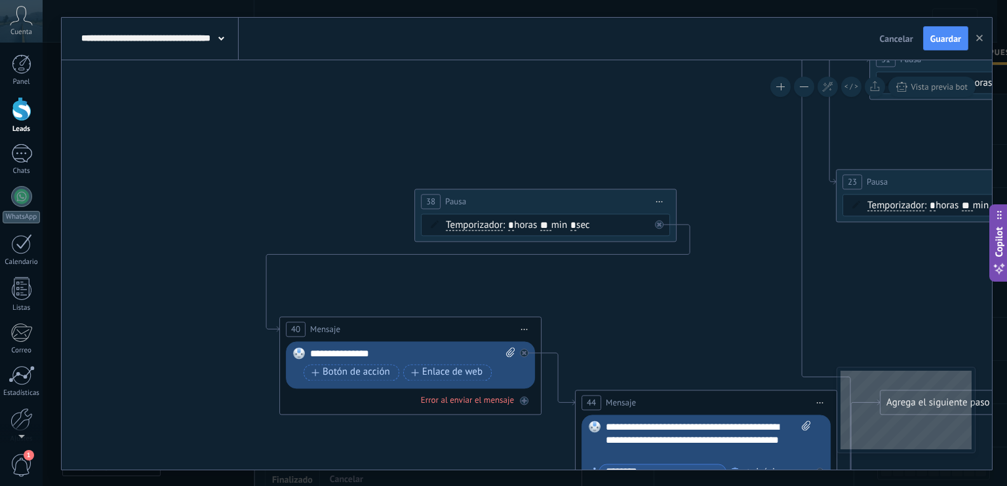
click at [661, 197] on span "Iniciar vista previa aquí Cambiar nombre Duplicar [GEOGRAPHIC_DATA]" at bounding box center [659, 201] width 21 height 19
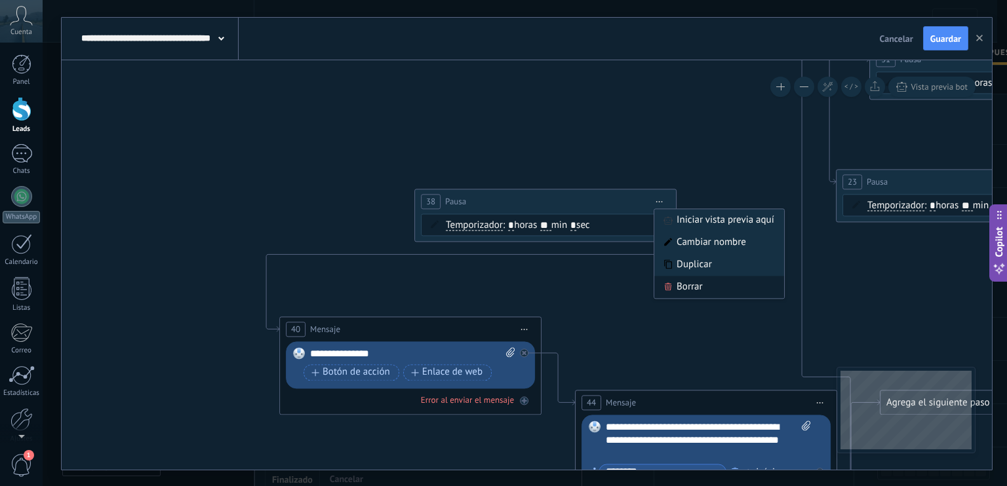
click at [707, 293] on div "Borrar" at bounding box center [719, 287] width 130 height 22
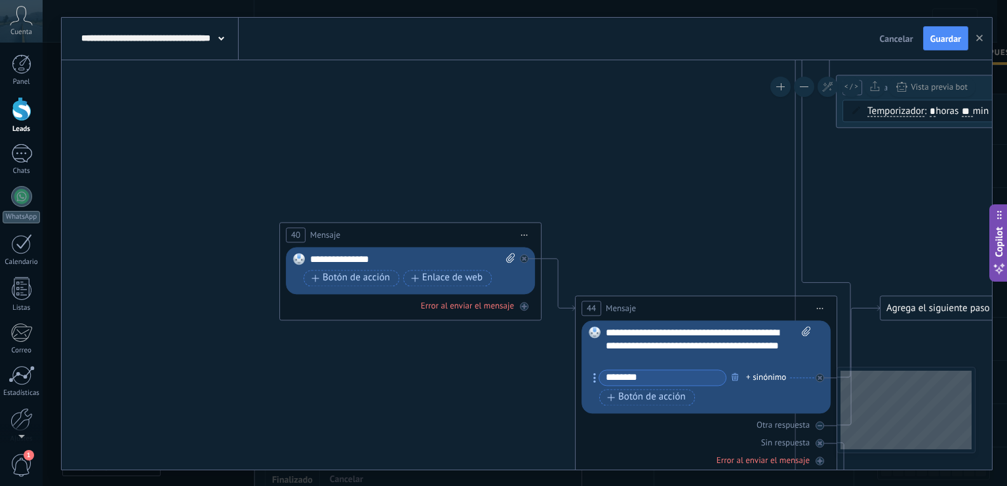
click at [522, 235] on span "Iniciar vista previa aquí Cambiar nombre Duplicar [GEOGRAPHIC_DATA]" at bounding box center [524, 234] width 21 height 19
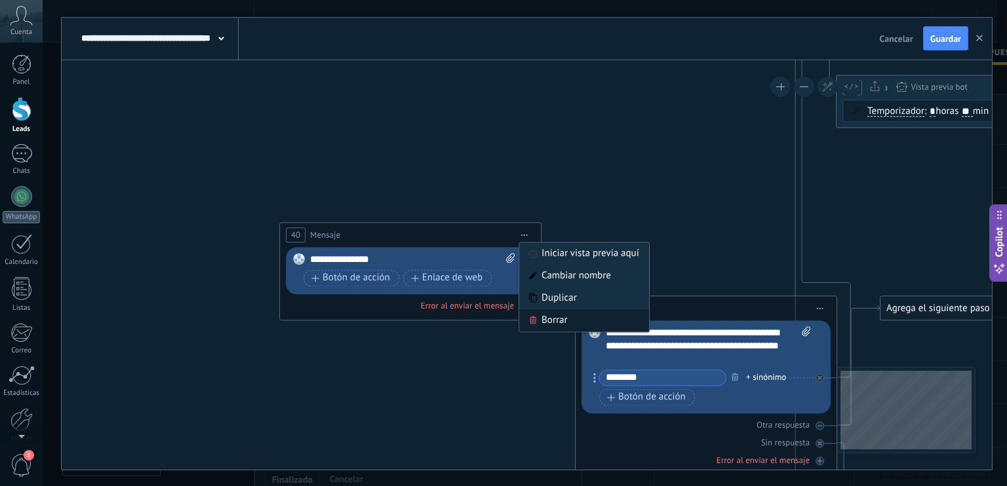
click at [569, 322] on div "Borrar" at bounding box center [584, 320] width 130 height 22
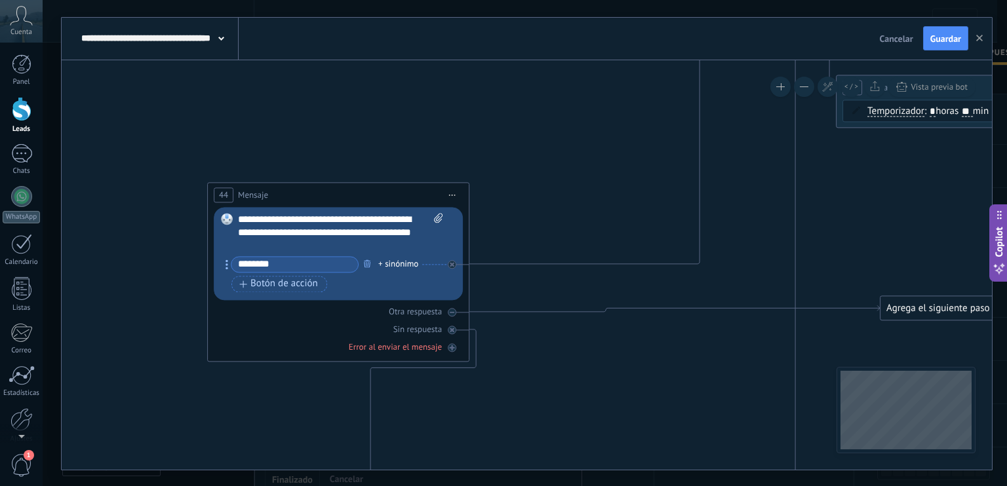
drag, startPoint x: 737, startPoint y: 309, endPoint x: 371, endPoint y: 195, distance: 383.6
click at [371, 195] on div "44 Mensaje ******* (a): Todos los contactos - canales seleccionados Todos los c…" at bounding box center [338, 195] width 261 height 24
click at [451, 197] on span "Iniciar vista previa aquí Cambiar nombre Duplicar [GEOGRAPHIC_DATA]" at bounding box center [452, 195] width 21 height 19
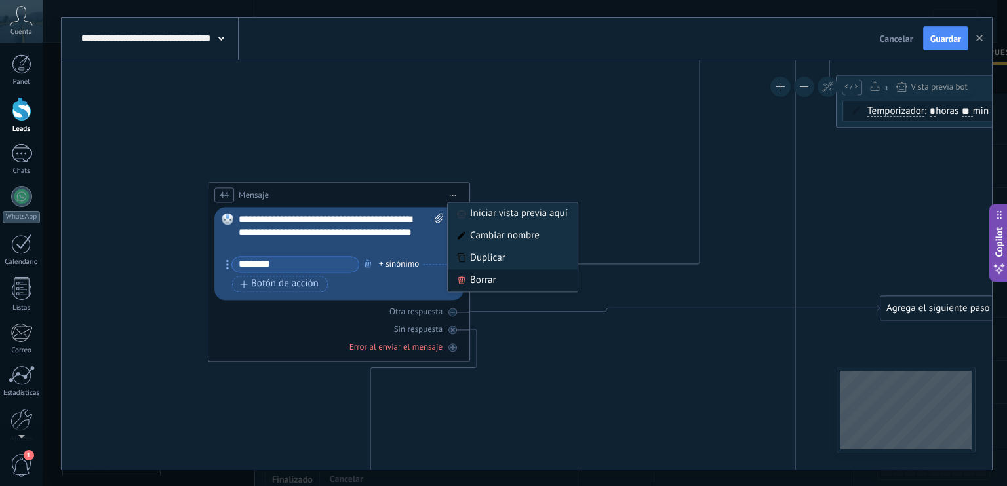
click at [481, 277] on div "Borrar" at bounding box center [513, 280] width 130 height 22
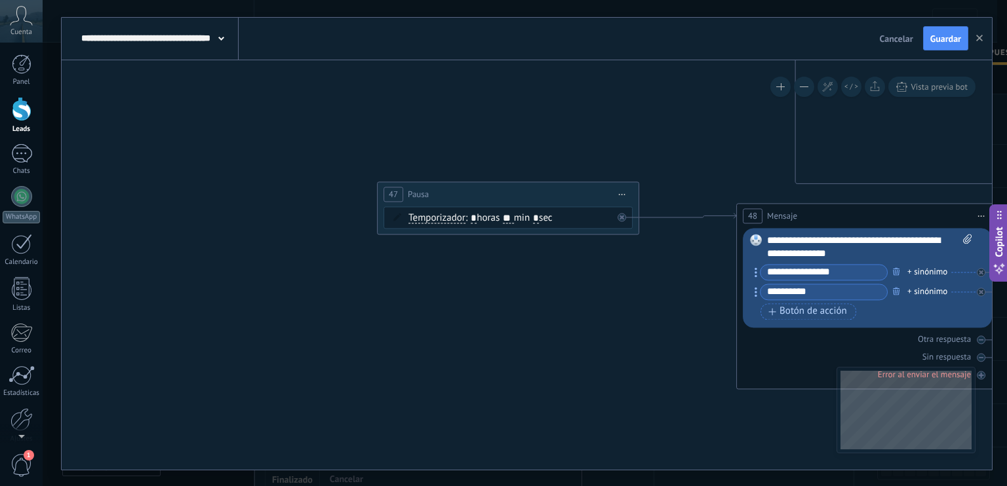
click at [623, 195] on span "Iniciar vista previa aquí Cambiar nombre Duplicar [GEOGRAPHIC_DATA]" at bounding box center [622, 194] width 21 height 19
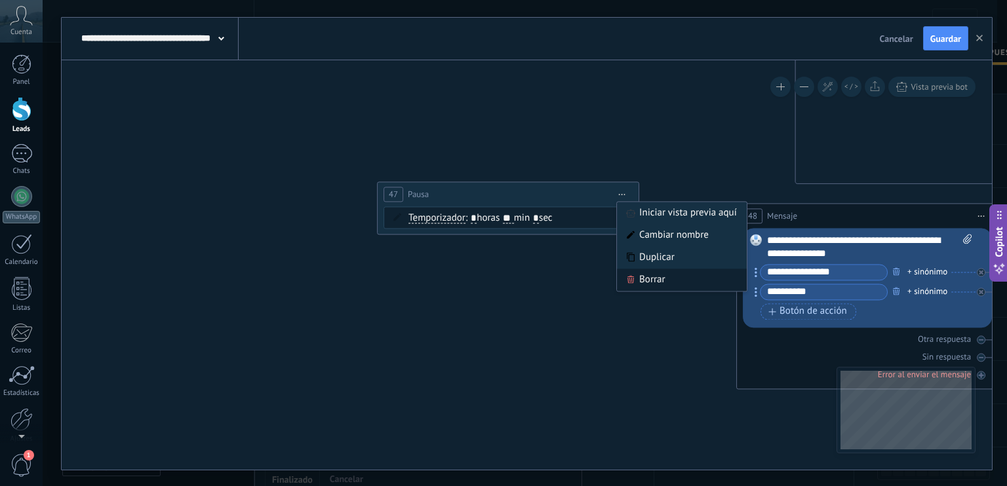
click at [650, 283] on div "Borrar" at bounding box center [682, 280] width 130 height 22
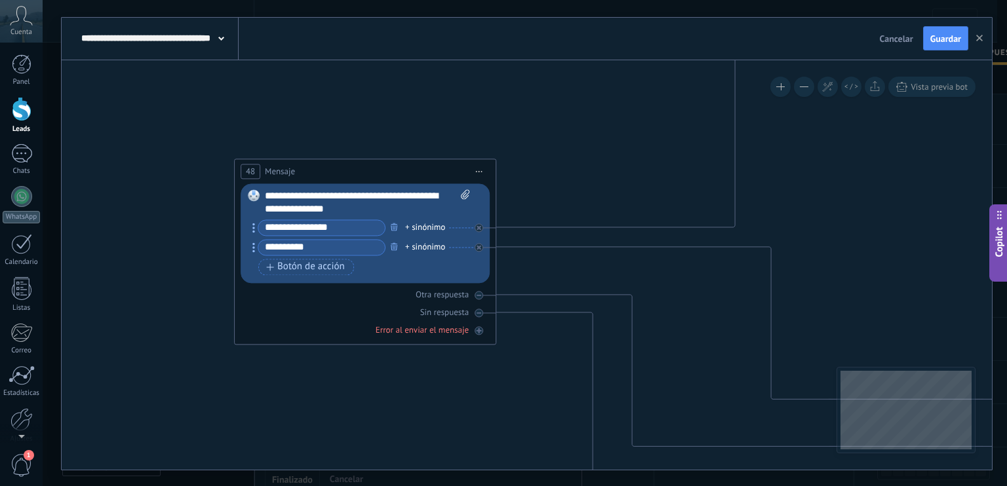
drag, startPoint x: 810, startPoint y: 215, endPoint x: 309, endPoint y: 170, distance: 503.4
click at [309, 170] on div "48 Mensaje ******* (a): Todos los contactos - canales seleccionados Todos los c…" at bounding box center [365, 171] width 261 height 24
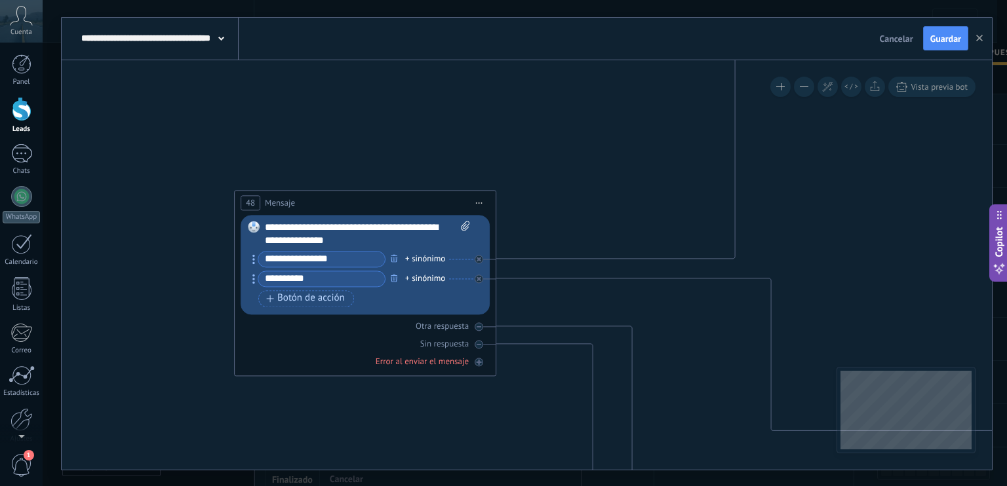
click at [481, 205] on span "Iniciar vista previa aquí Cambiar nombre Duplicar [GEOGRAPHIC_DATA]" at bounding box center [479, 202] width 21 height 19
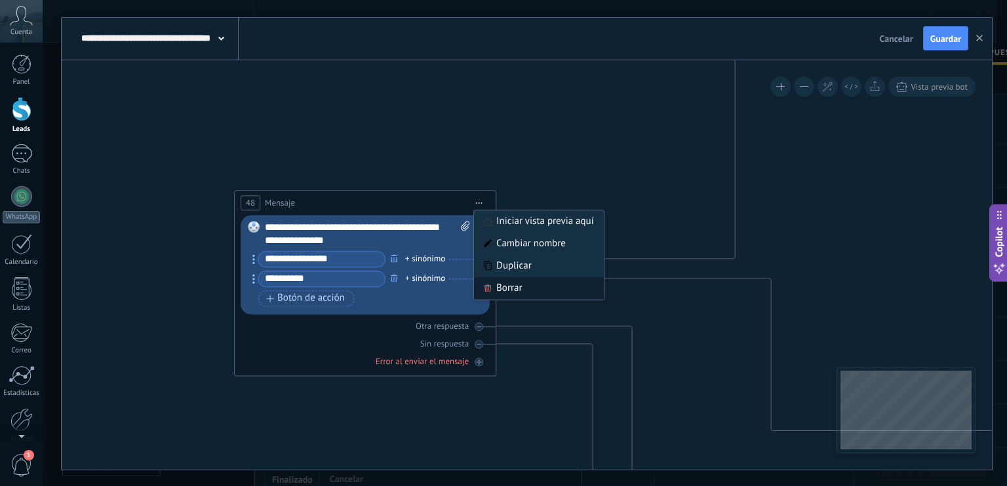
click at [529, 296] on div "Borrar" at bounding box center [539, 288] width 130 height 22
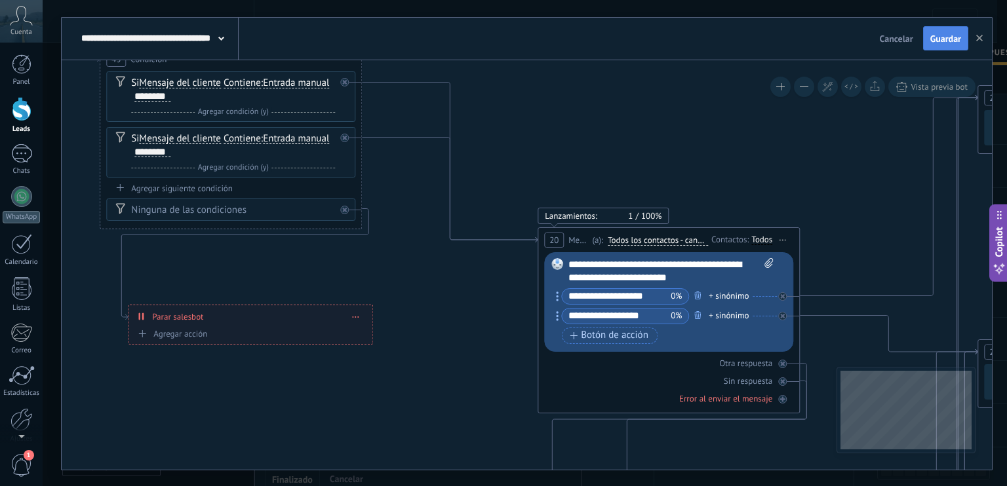
click at [947, 48] on button "Guardar" at bounding box center [945, 38] width 45 height 25
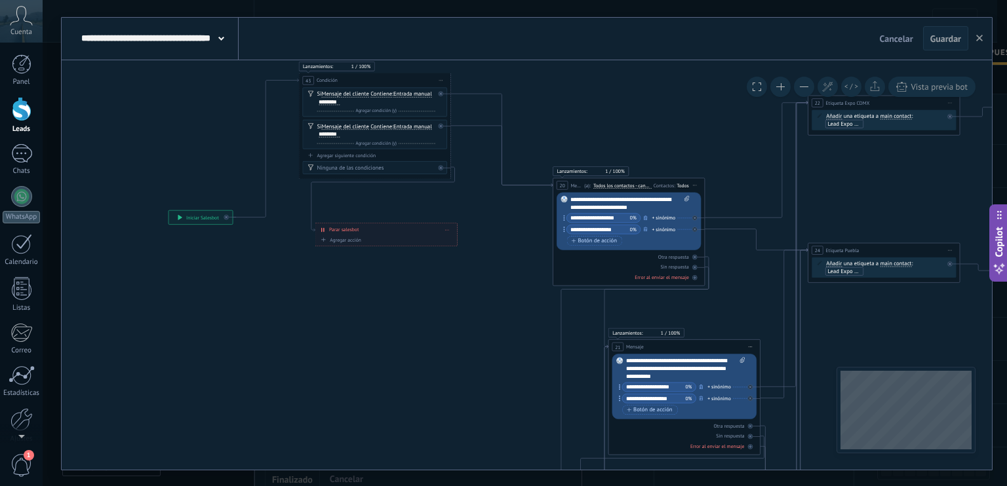
scroll to position [19, 0]
